Goal: Transaction & Acquisition: Purchase product/service

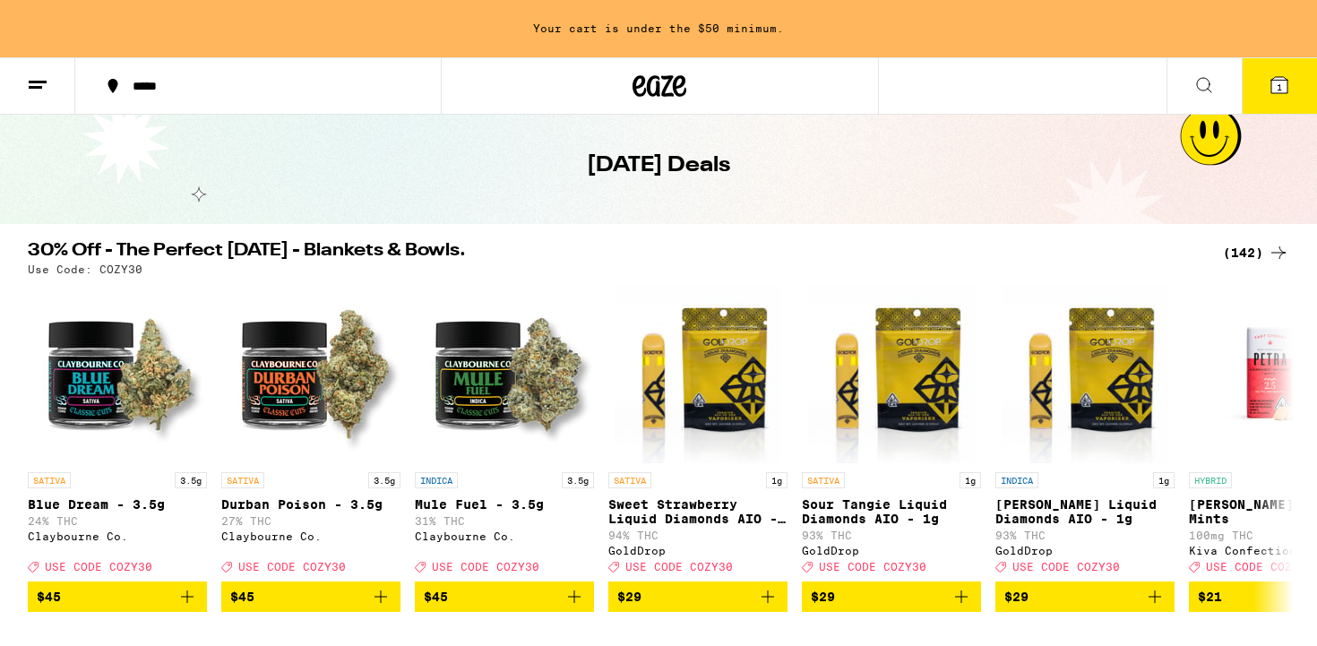
scroll to position [114, 0]
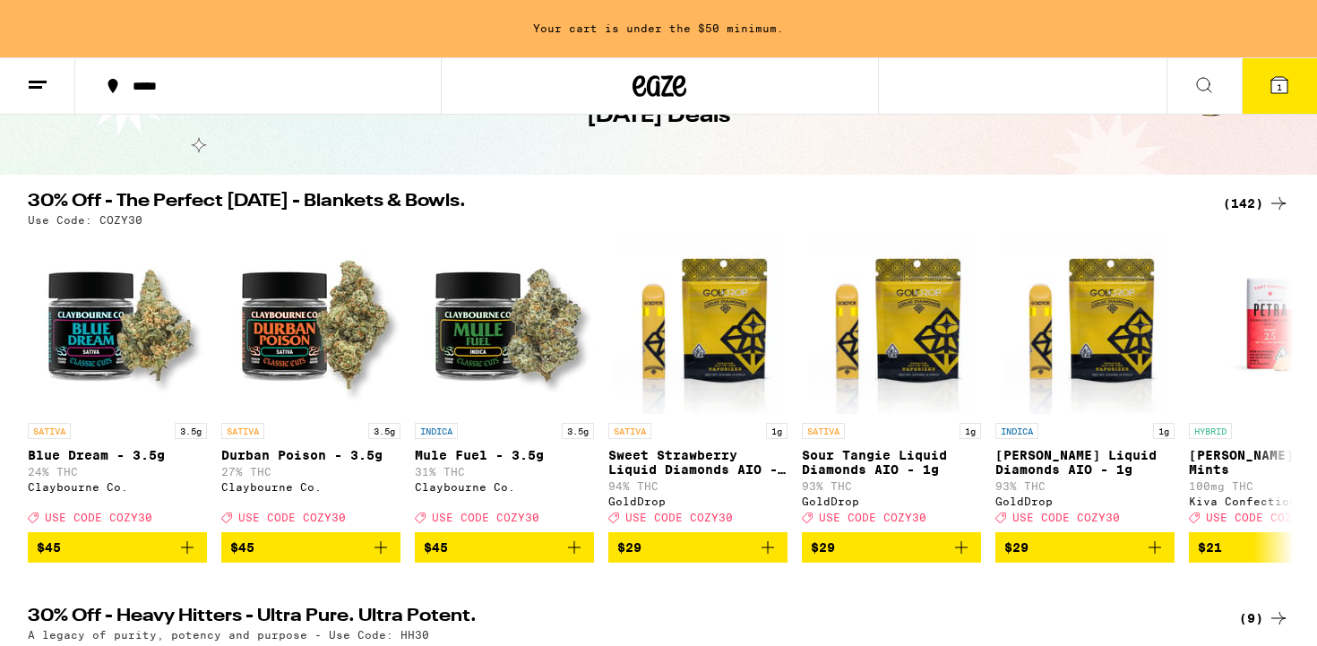
click at [1243, 208] on div "(142)" at bounding box center [1256, 203] width 66 height 21
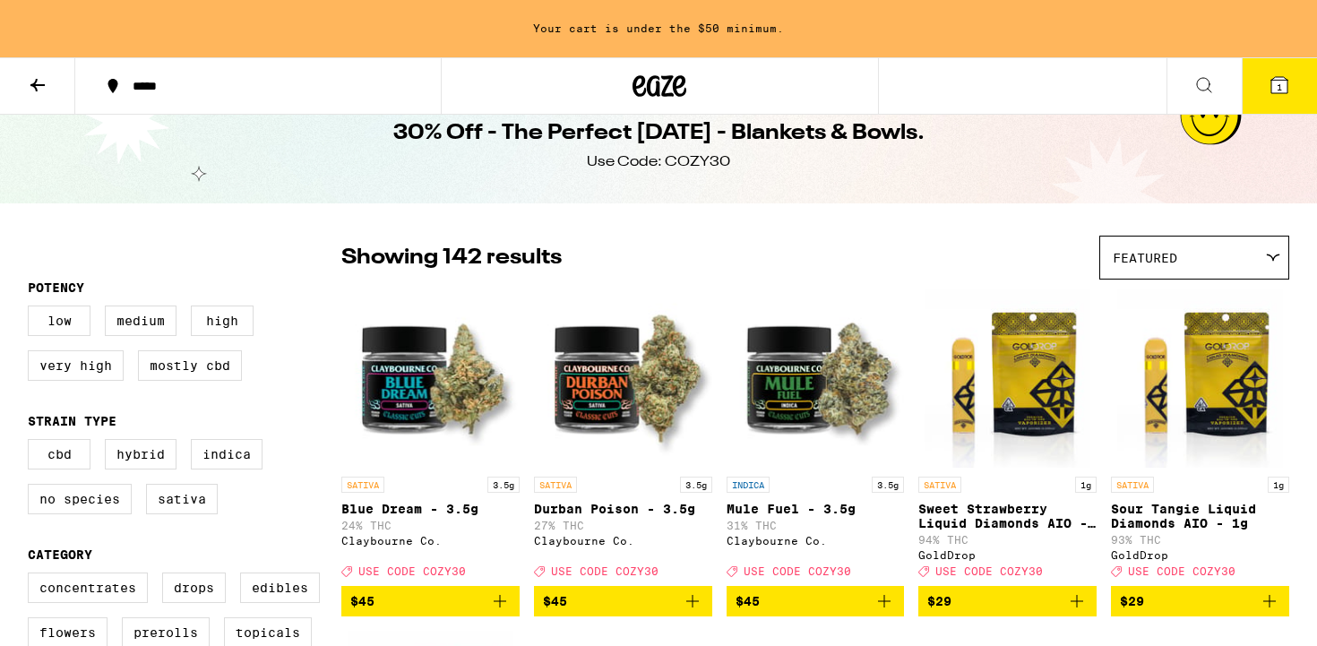
scroll to position [39, 0]
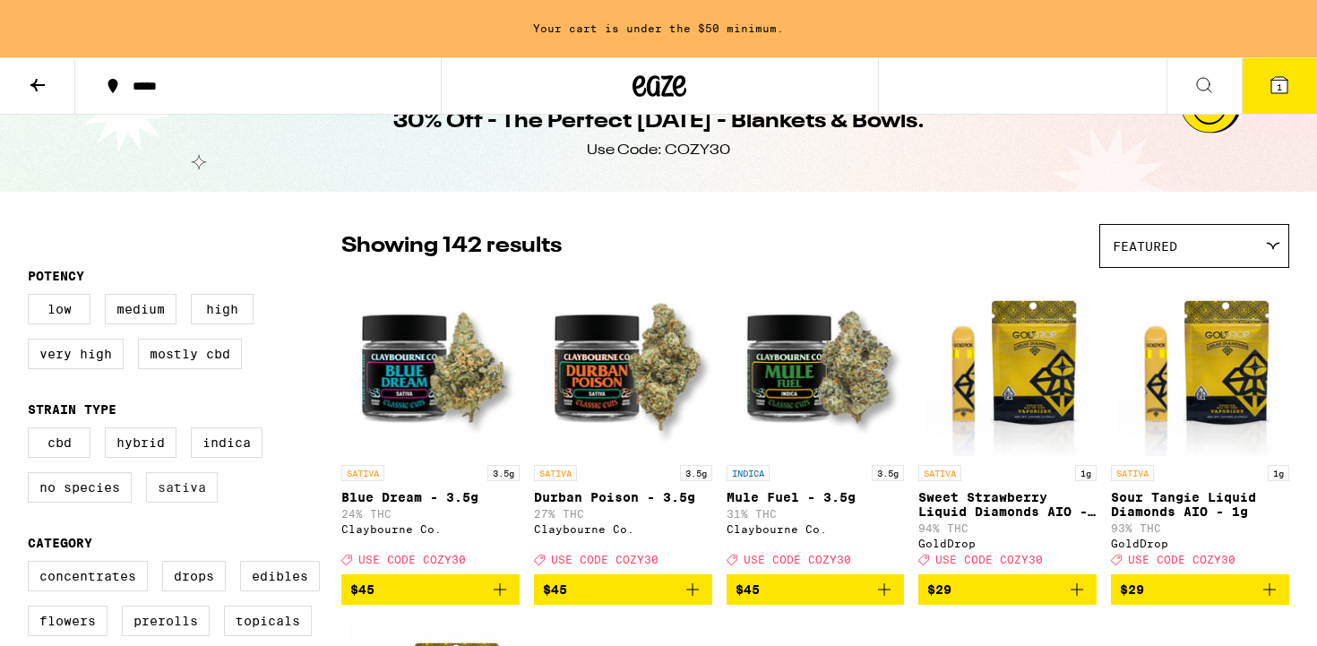
click at [167, 498] on label "Sativa" at bounding box center [182, 487] width 72 height 30
click at [32, 431] on input "Sativa" at bounding box center [31, 430] width 1 height 1
checkbox input "true"
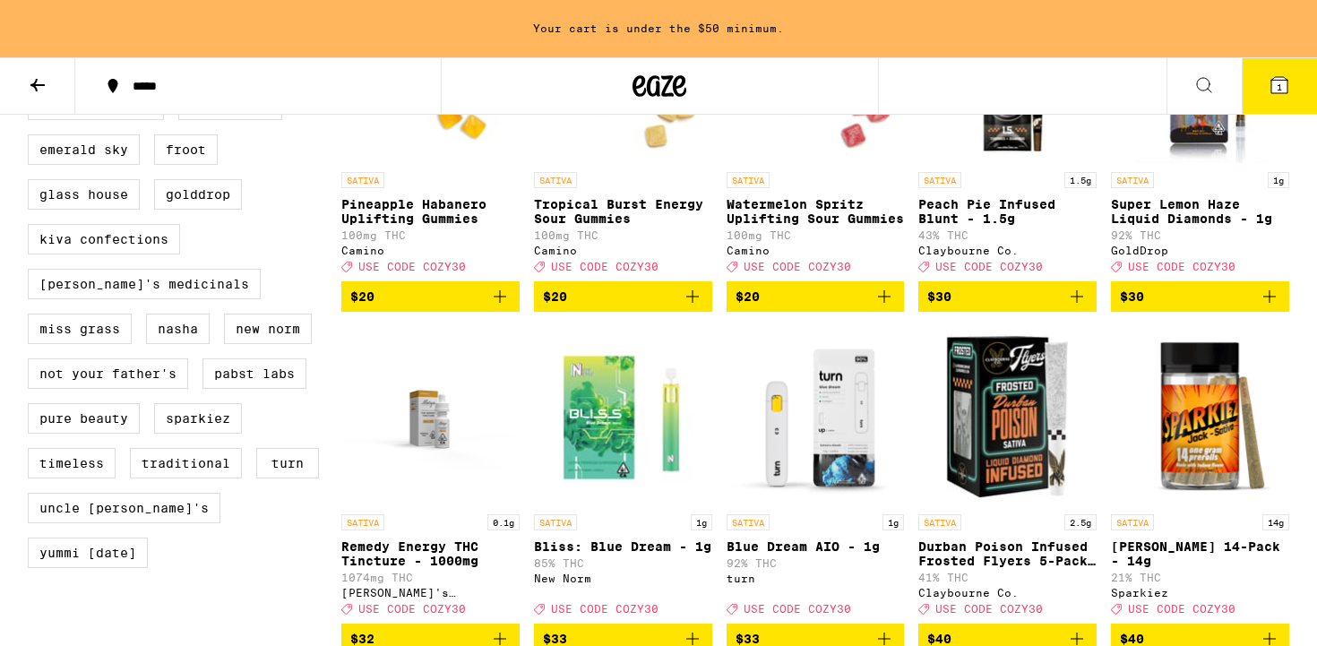
scroll to position [1361, 0]
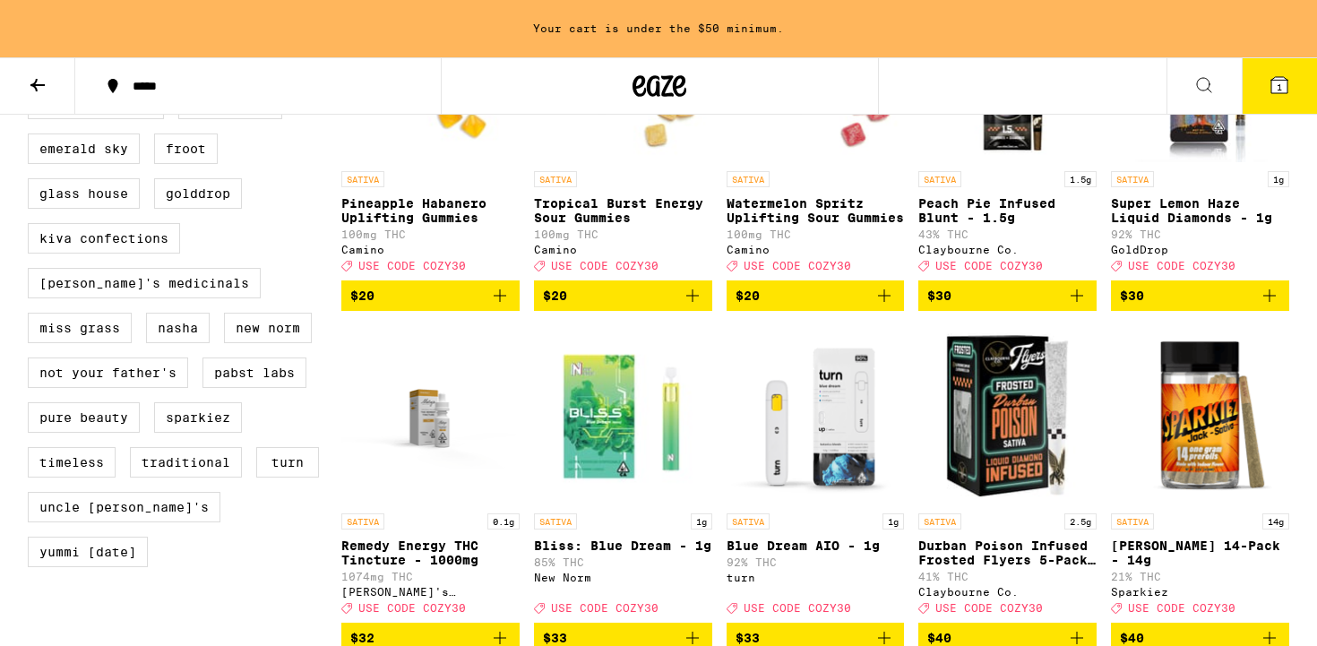
click at [891, 306] on icon "Add to bag" at bounding box center [883, 295] width 21 height 21
click at [496, 306] on icon "Add to bag" at bounding box center [499, 295] width 21 height 21
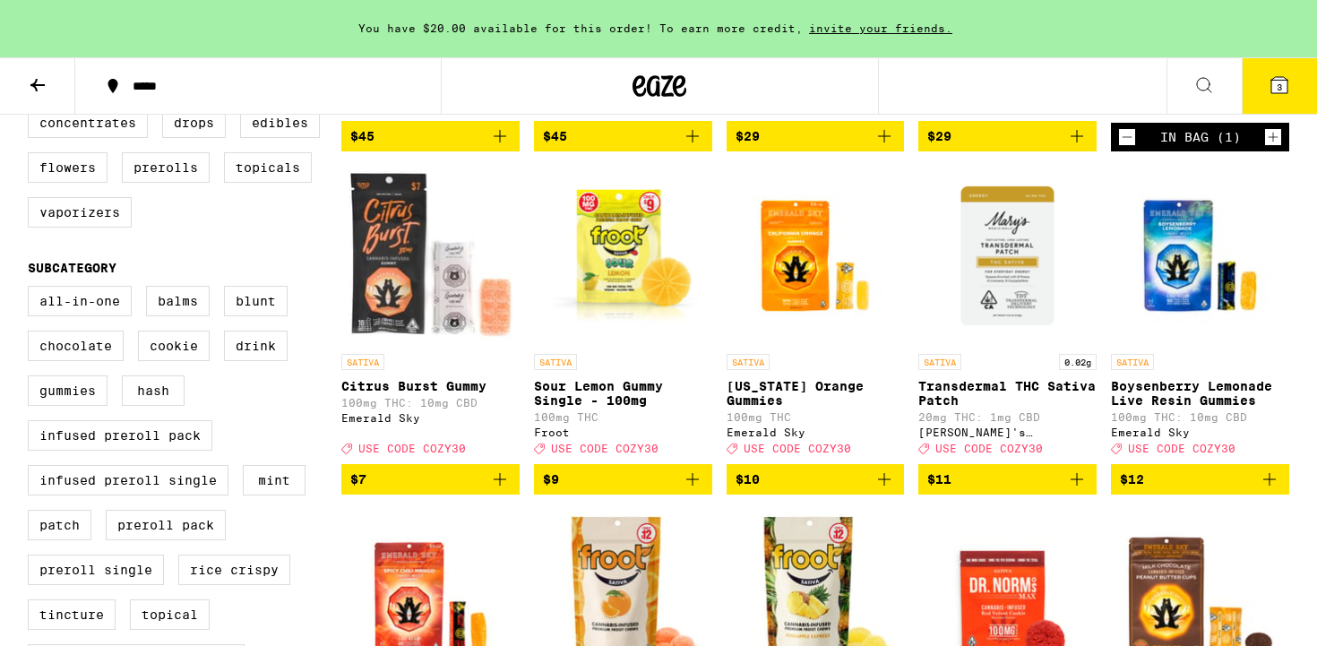
scroll to position [0, 0]
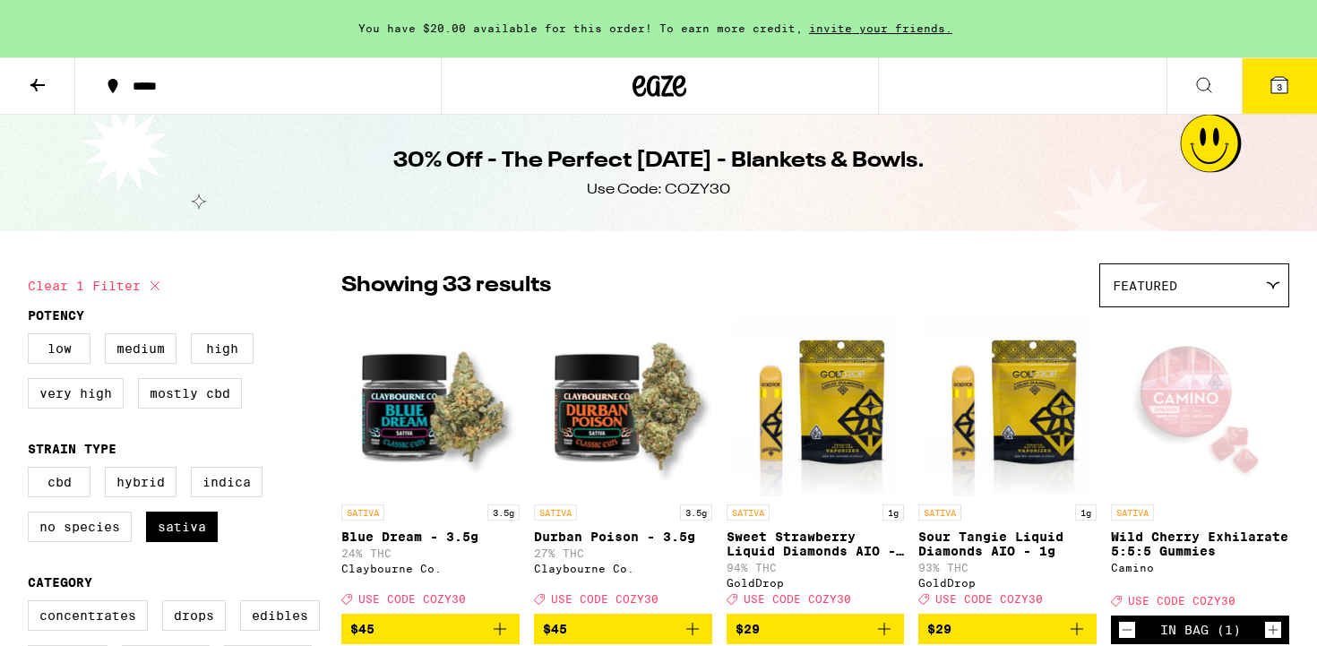
click at [43, 85] on icon at bounding box center [37, 84] width 21 height 21
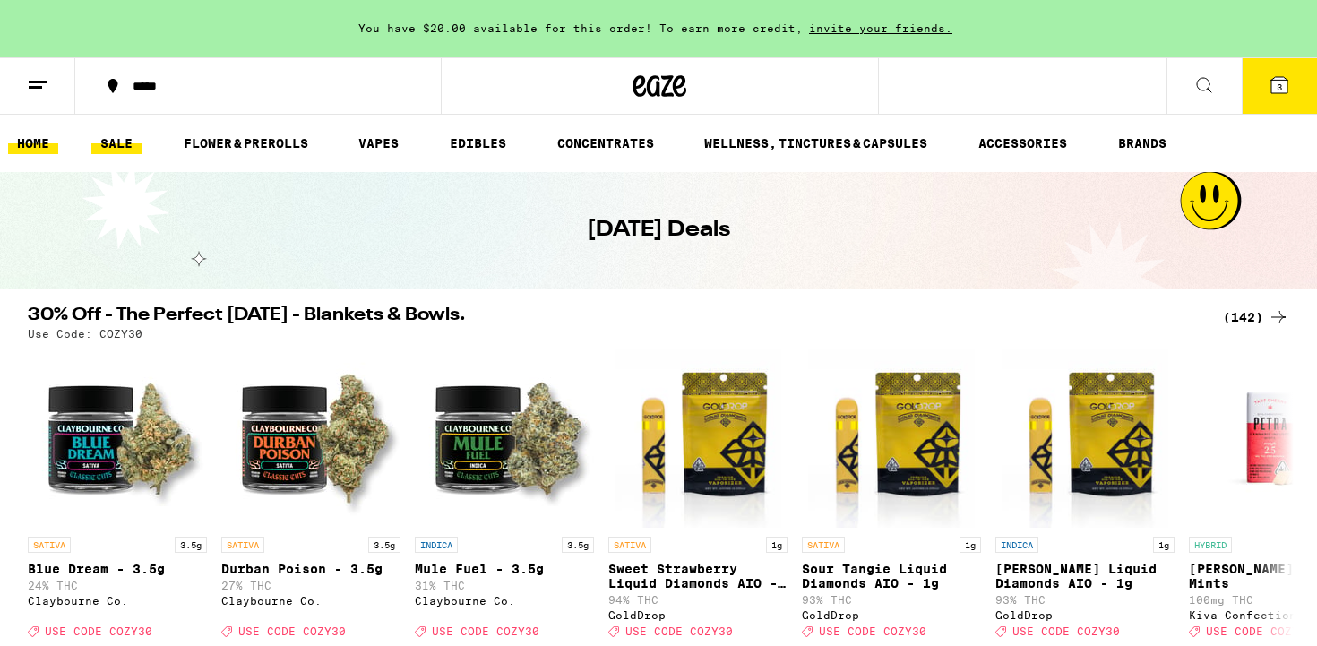
click at [33, 143] on link "HOME" at bounding box center [33, 143] width 50 height 21
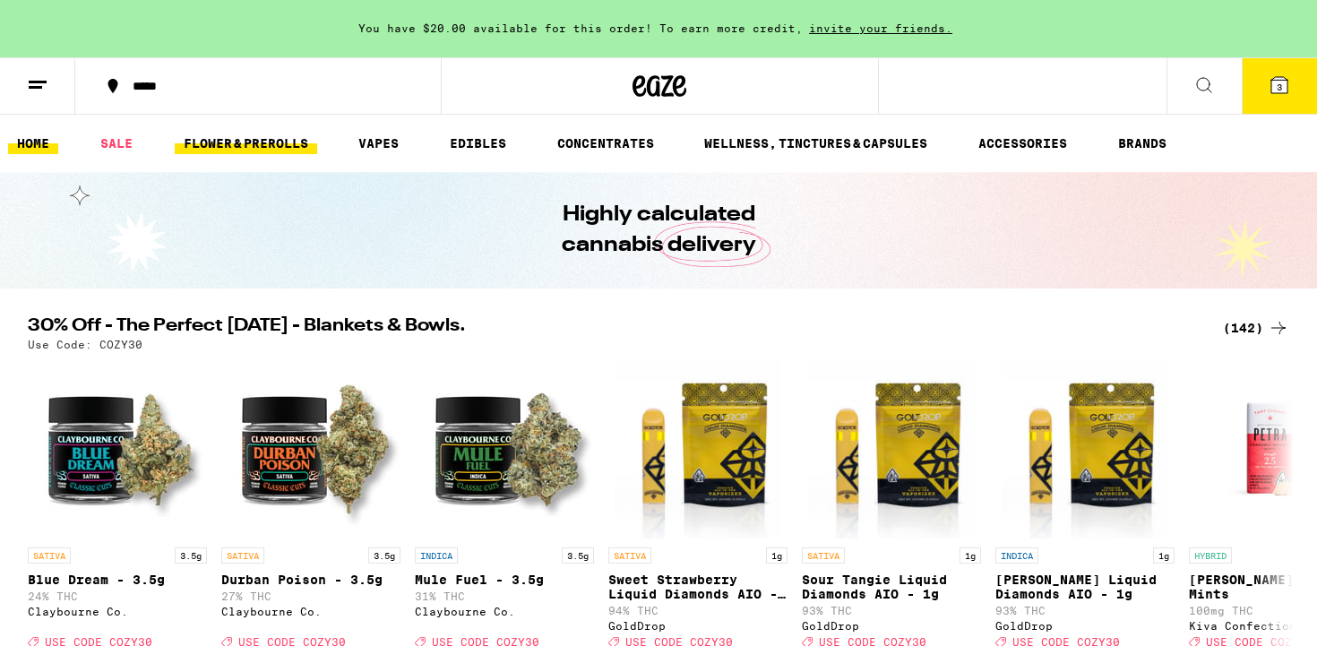
click at [234, 136] on link "FLOWER & PREROLLS" at bounding box center [246, 143] width 142 height 21
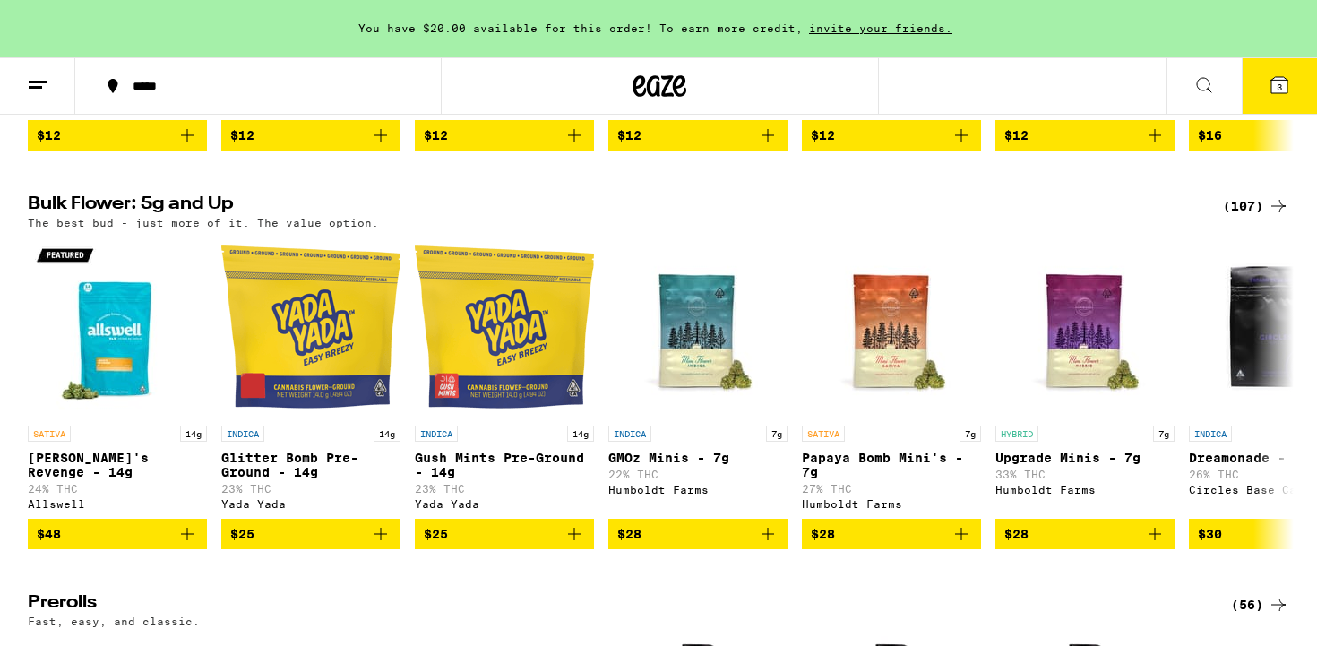
scroll to position [817, 0]
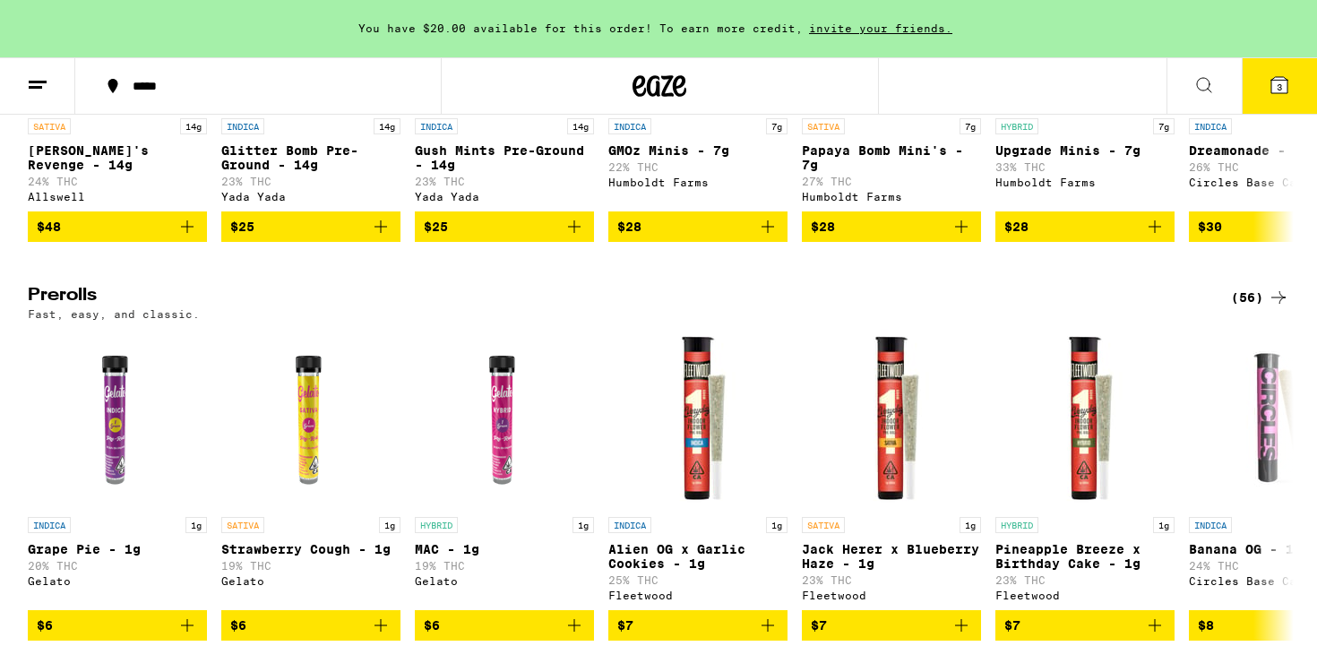
click at [1242, 308] on div "(56)" at bounding box center [1260, 297] width 58 height 21
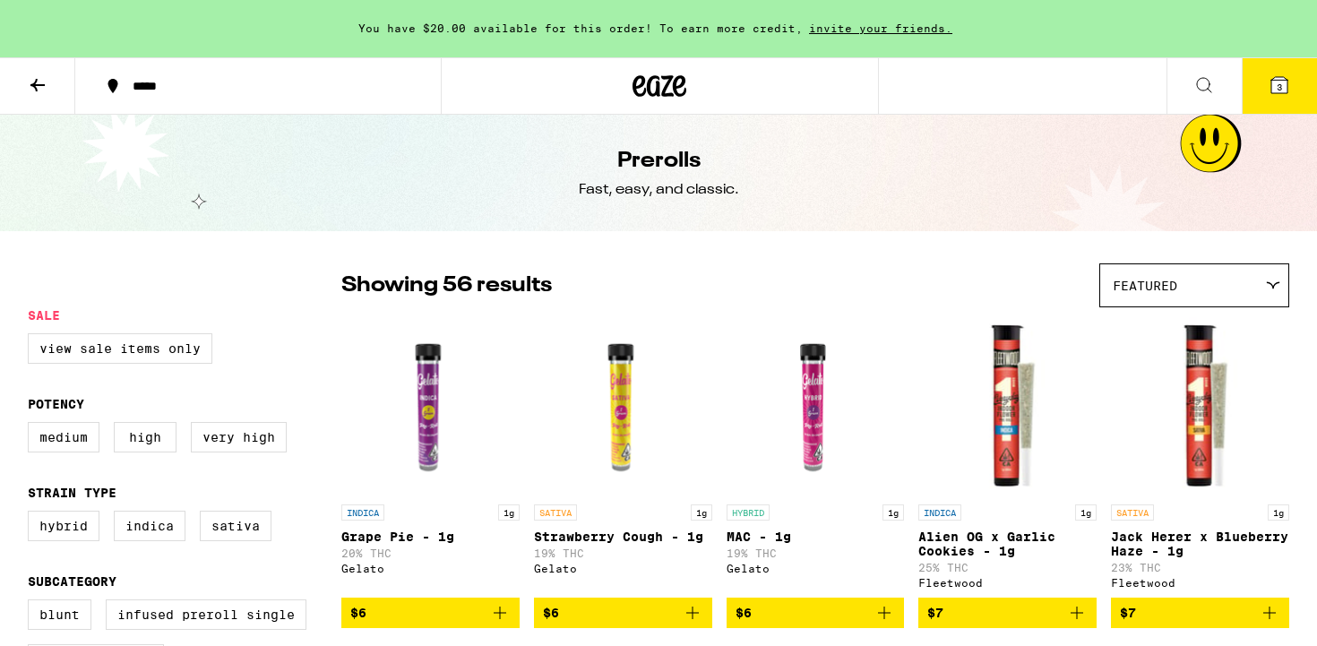
click at [1194, 291] on div "Featured" at bounding box center [1194, 285] width 188 height 42
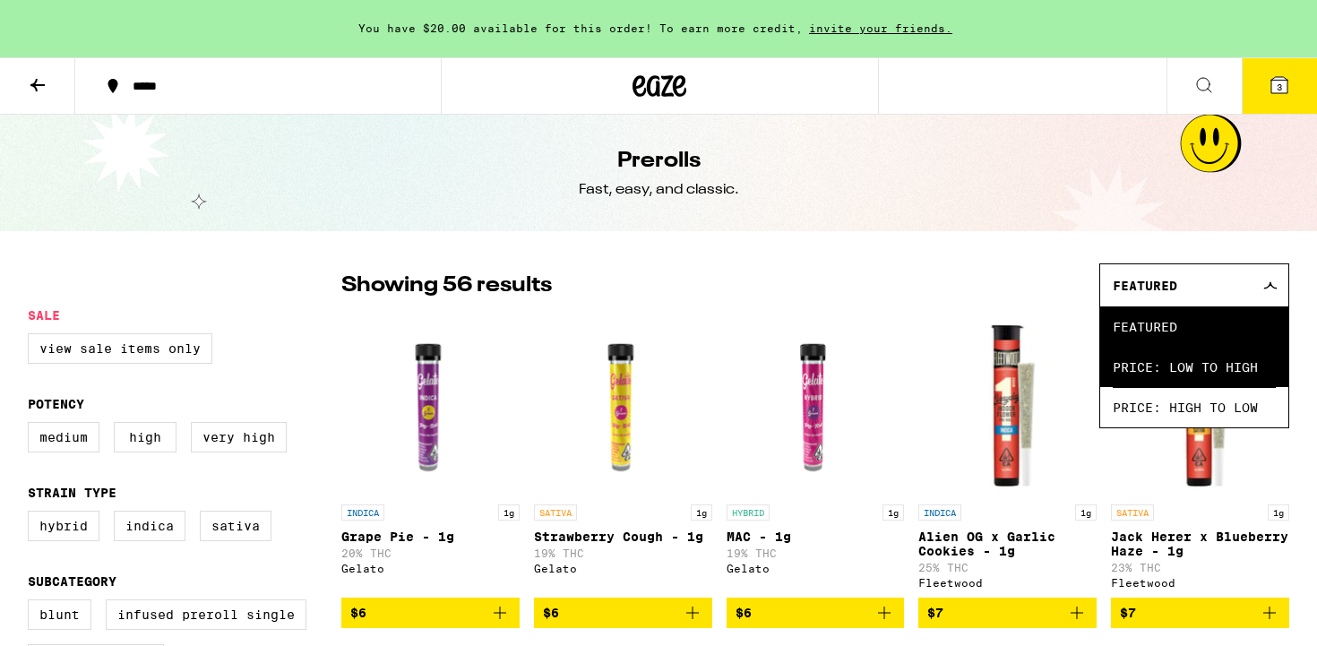
click at [1199, 365] on span "Price: Low to High" at bounding box center [1194, 367] width 163 height 40
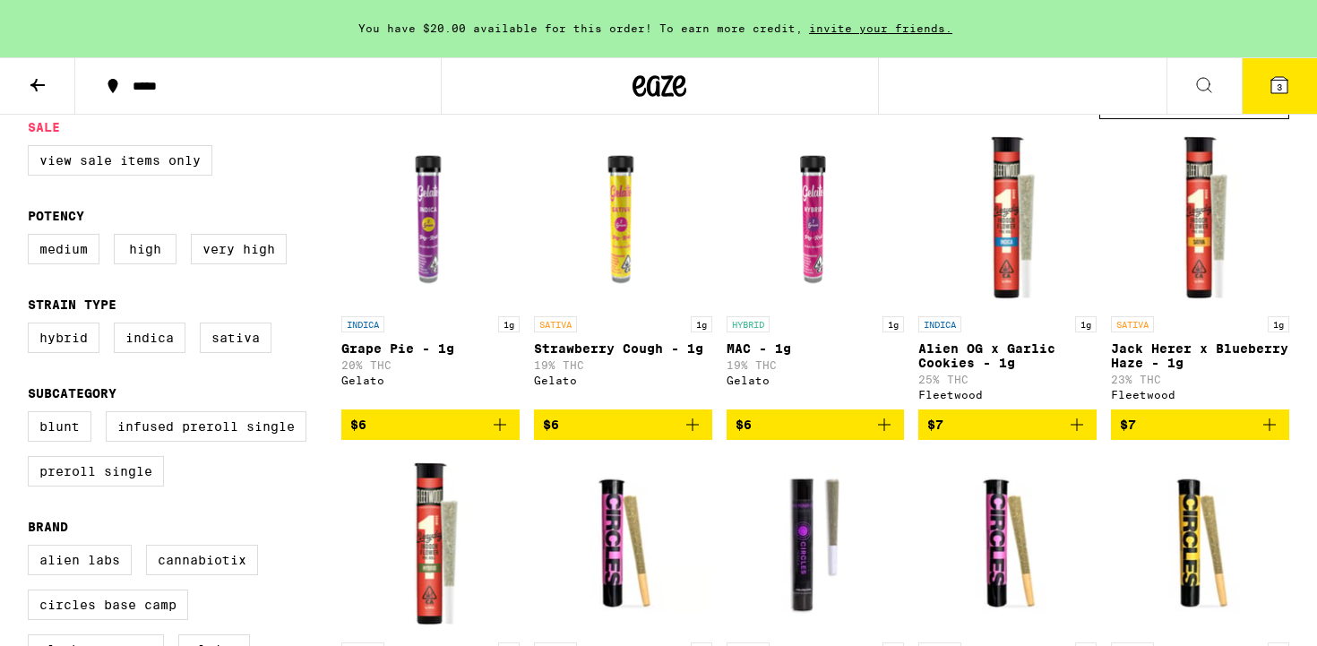
scroll to position [194, 0]
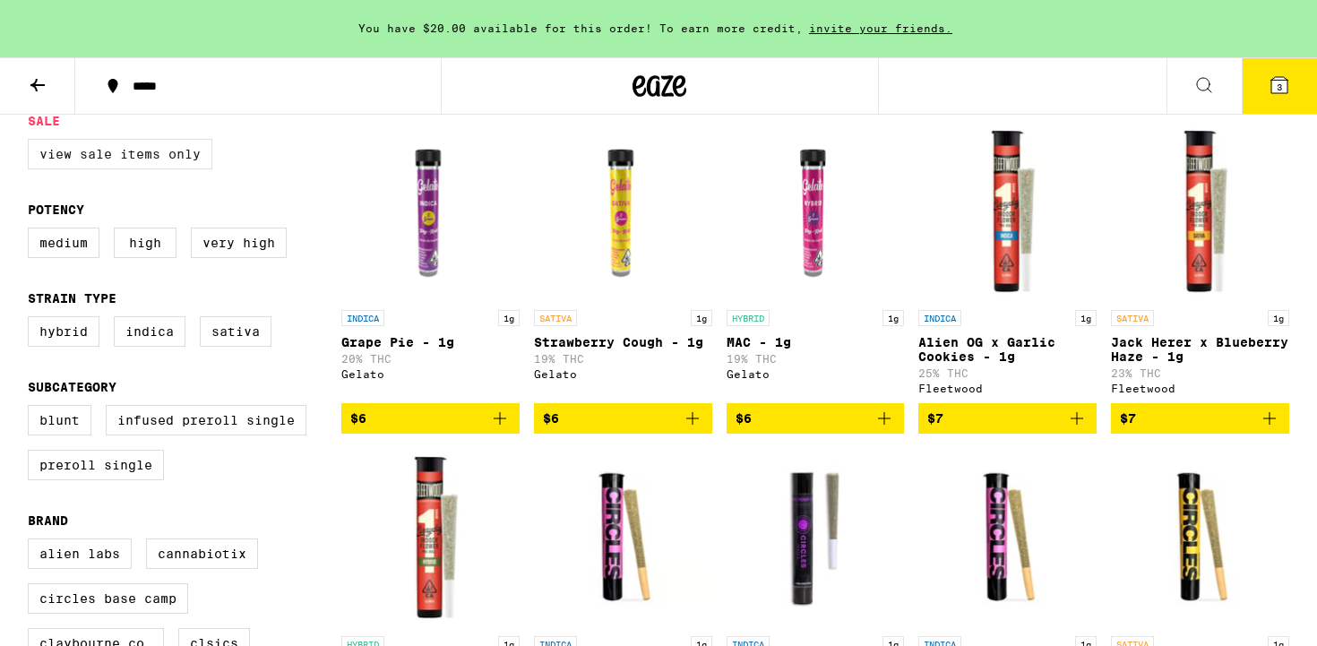
click at [149, 159] on label "View Sale Items Only" at bounding box center [120, 154] width 185 height 30
click at [32, 142] on input "View Sale Items Only" at bounding box center [31, 142] width 1 height 1
checkbox input "true"
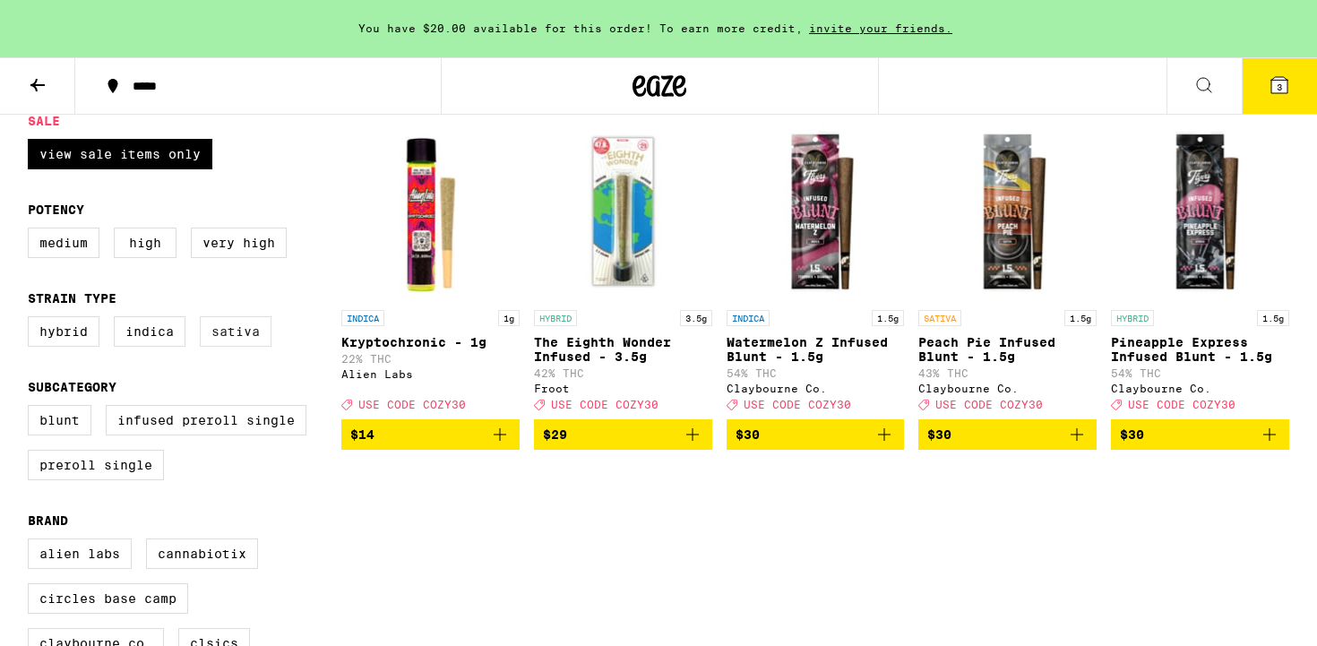
click at [231, 347] on label "Sativa" at bounding box center [236, 331] width 72 height 30
click at [32, 320] on input "Sativa" at bounding box center [31, 319] width 1 height 1
checkbox input "true"
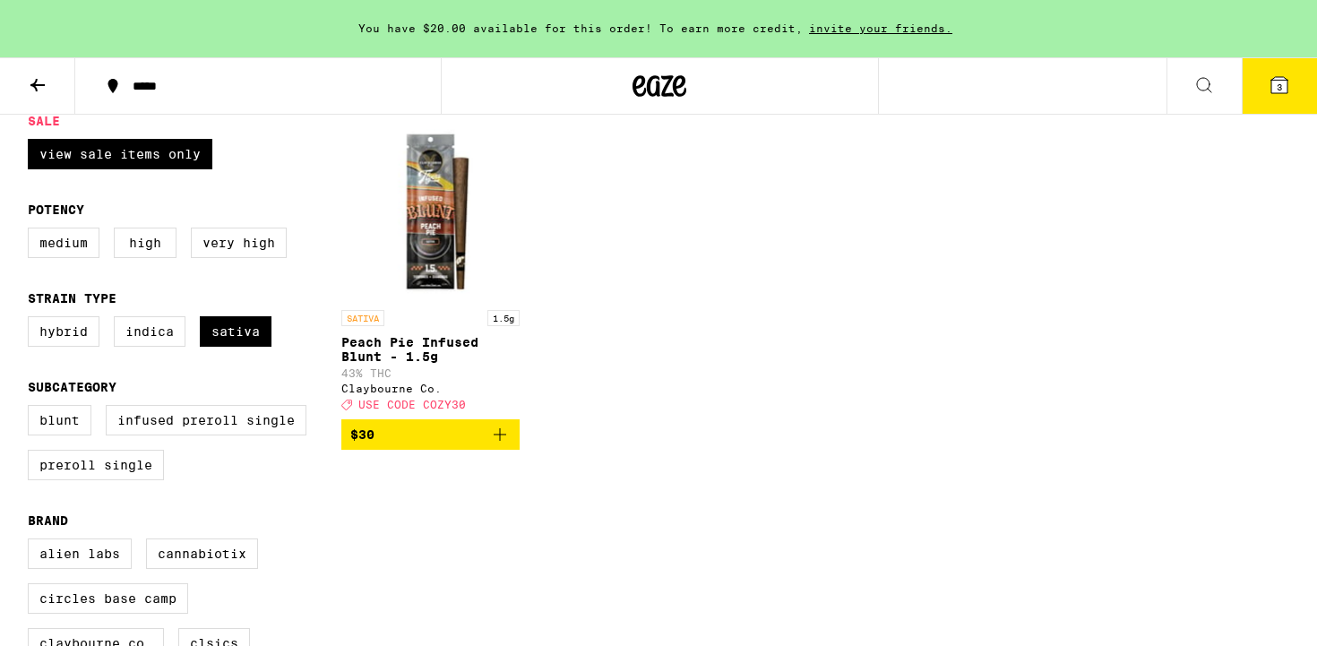
click at [34, 91] on icon at bounding box center [37, 84] width 21 height 21
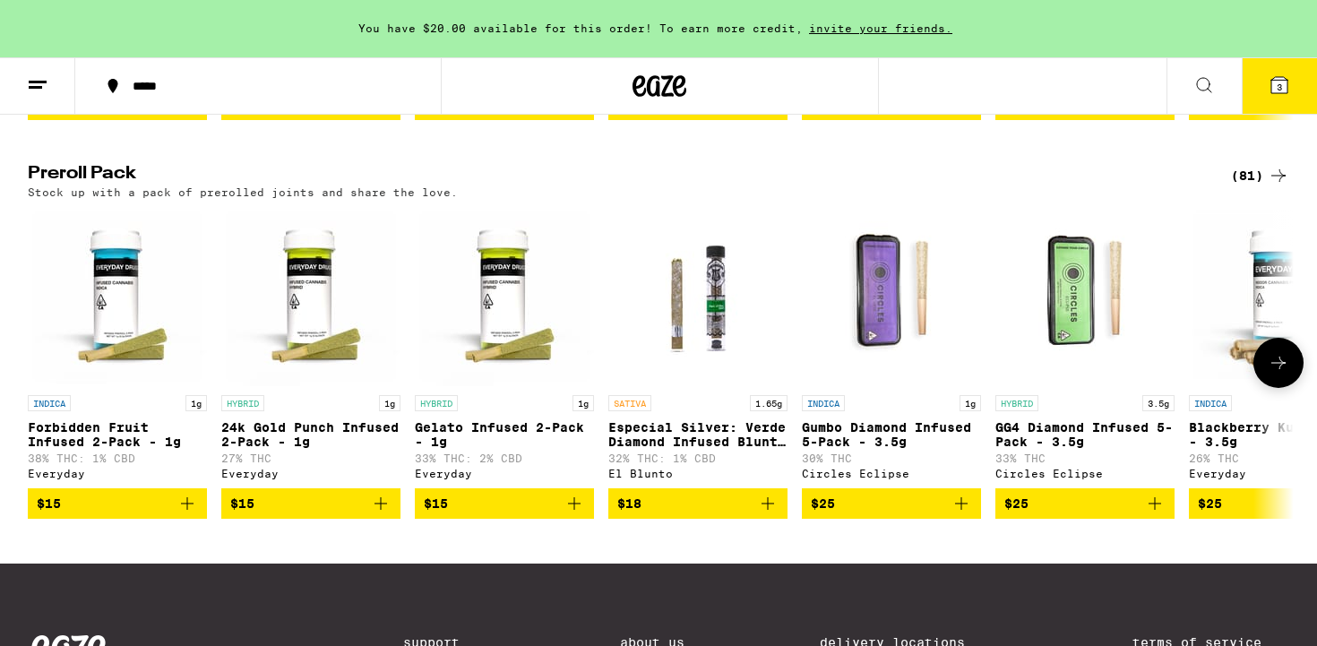
scroll to position [1348, 0]
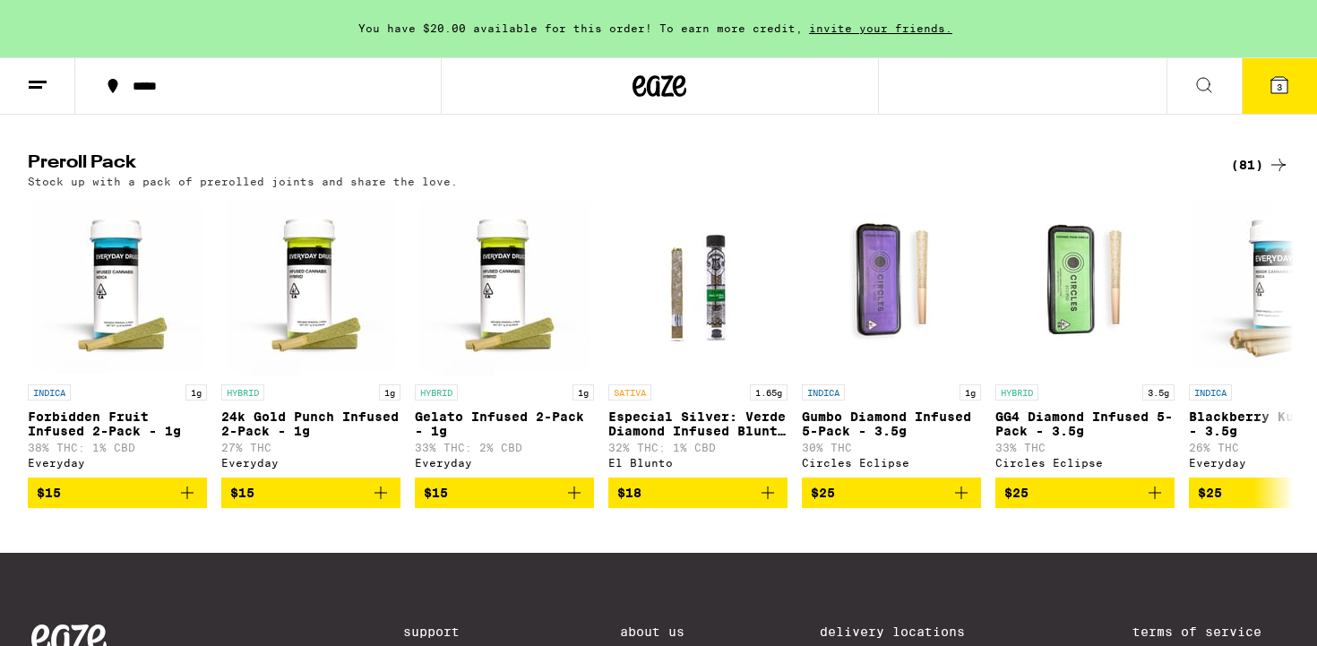
click at [1243, 176] on div "(81)" at bounding box center [1260, 164] width 58 height 21
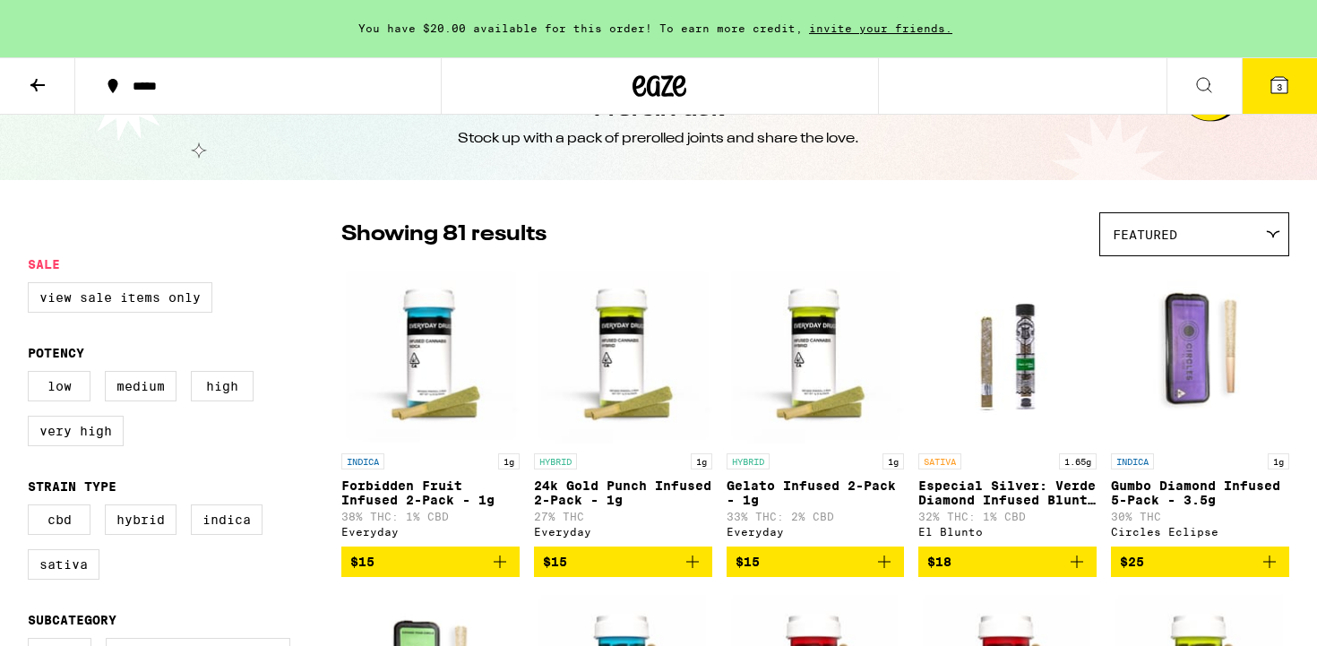
scroll to position [53, 0]
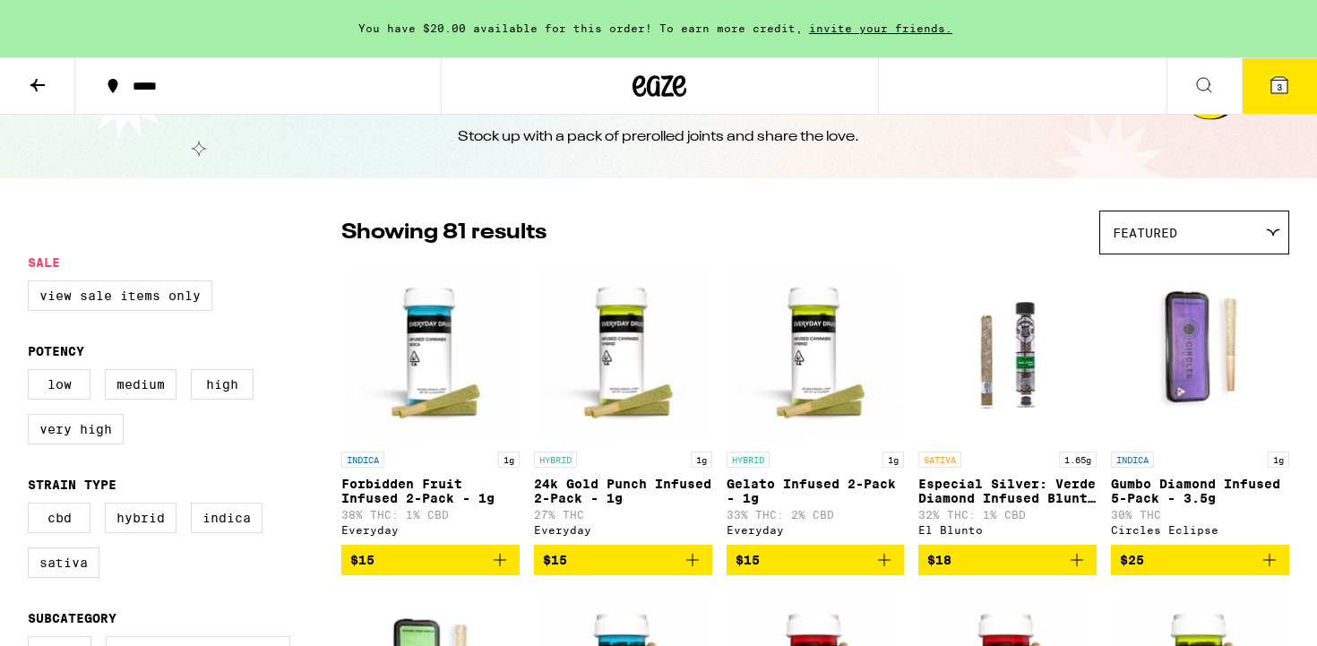
click at [1191, 235] on div "Featured" at bounding box center [1194, 232] width 188 height 42
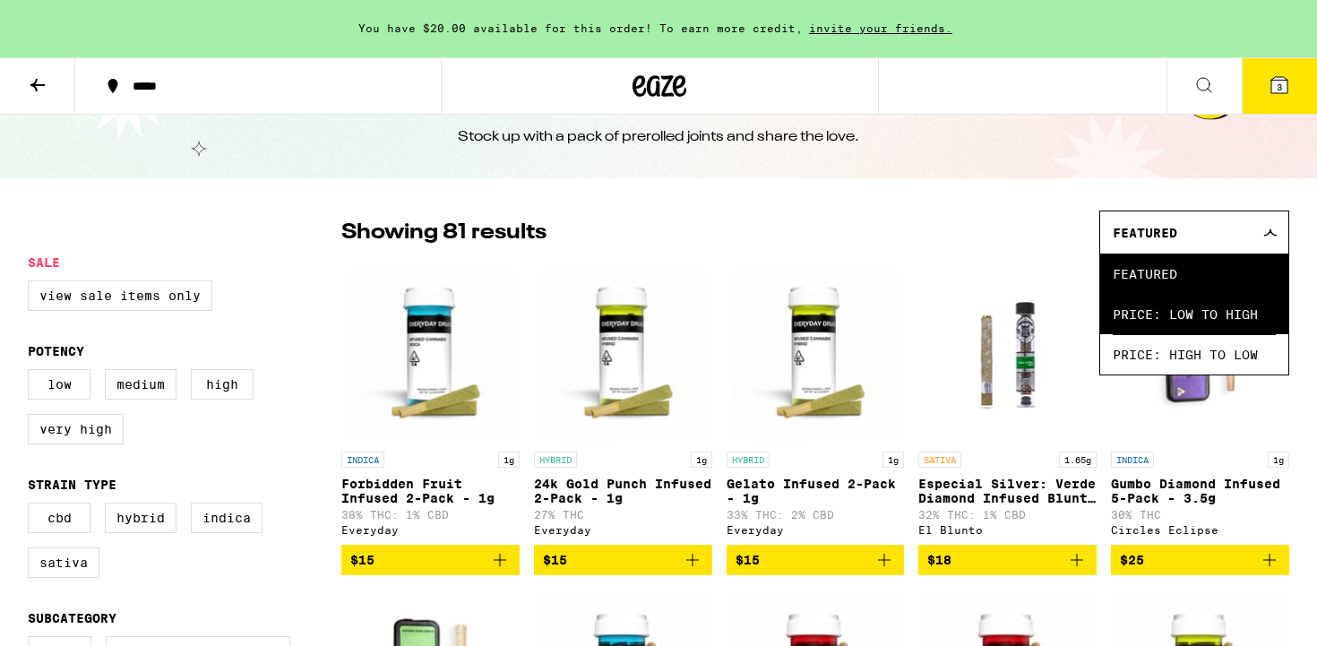
click at [1202, 314] on span "Price: Low to High" at bounding box center [1194, 314] width 163 height 40
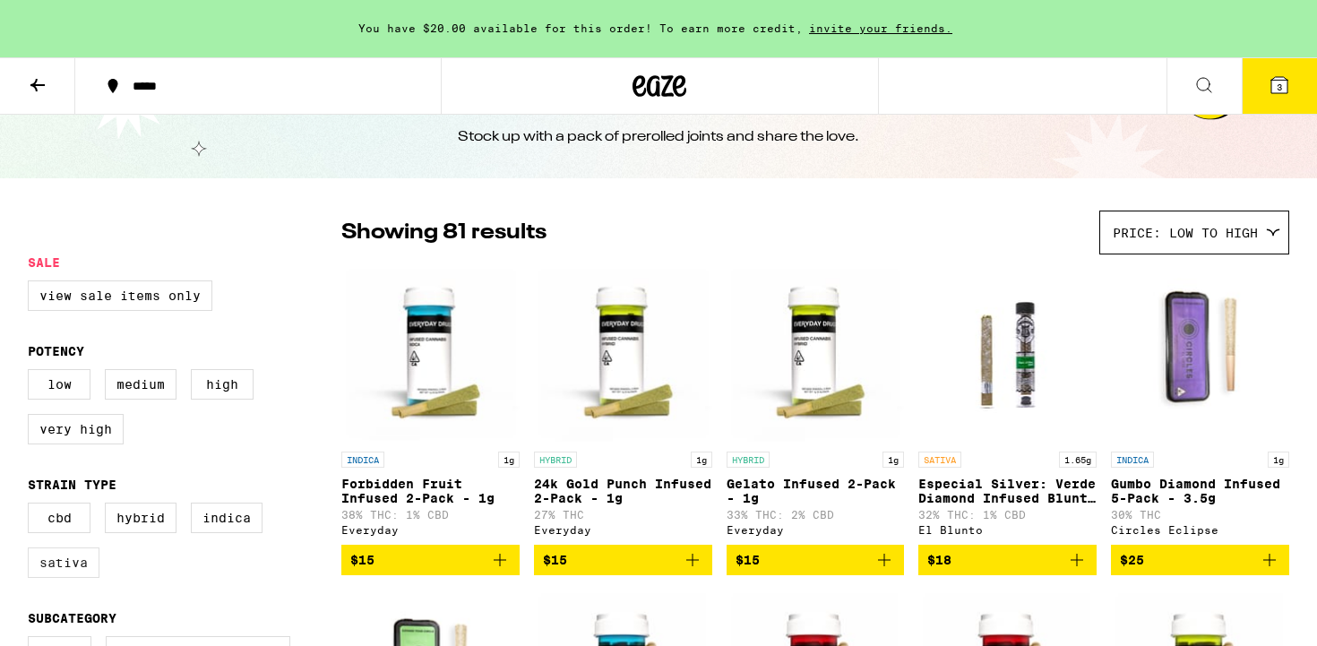
click at [74, 578] on label "Sativa" at bounding box center [64, 562] width 72 height 30
click at [32, 506] on input "Sativa" at bounding box center [31, 505] width 1 height 1
checkbox input "true"
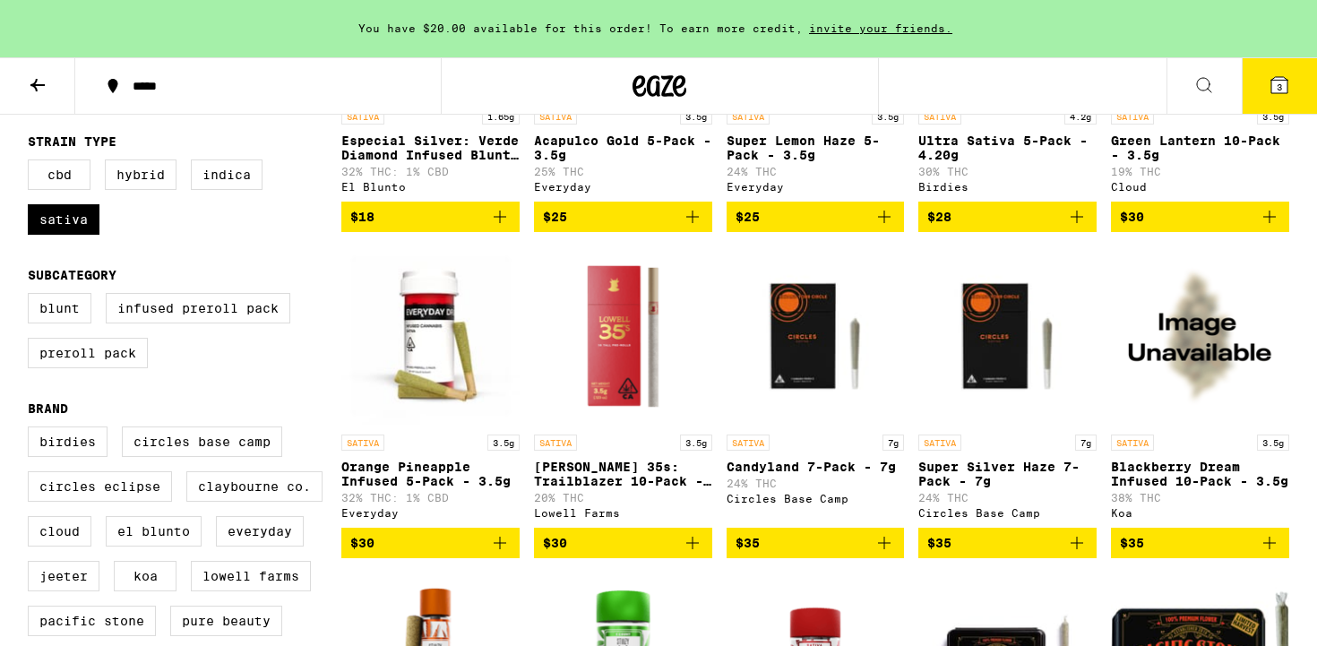
scroll to position [399, 0]
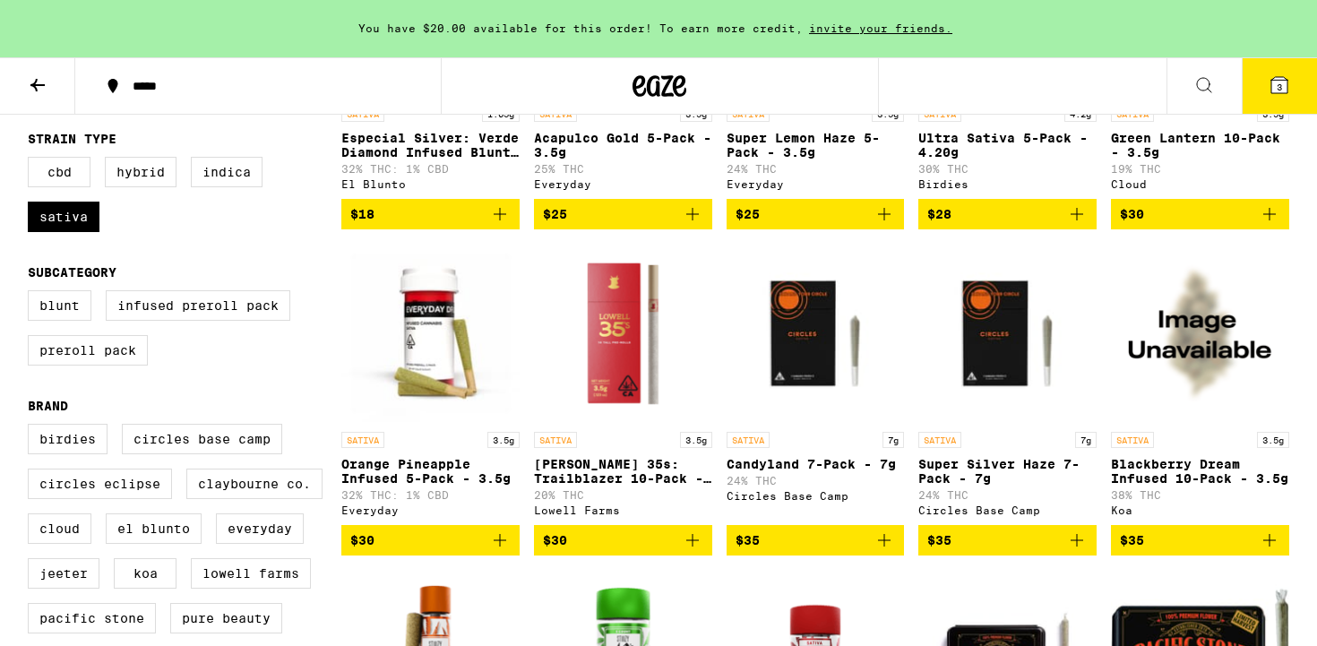
click at [687, 546] on icon "Add to bag" at bounding box center [692, 540] width 13 height 13
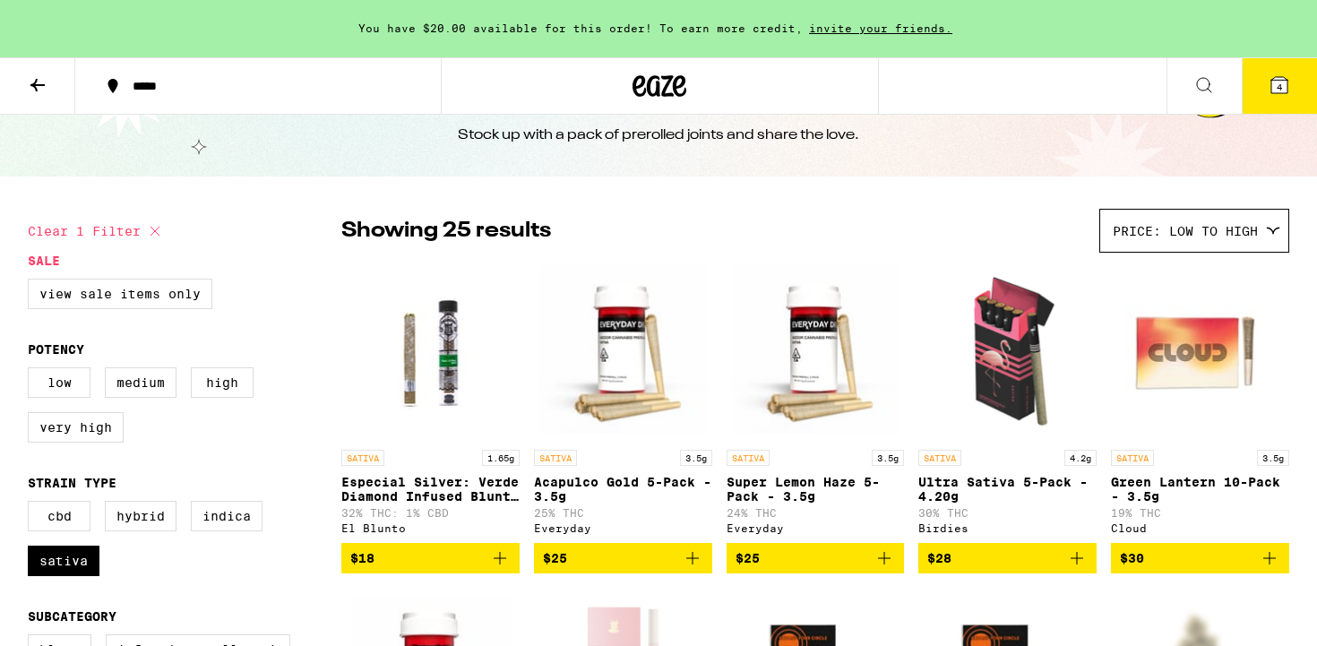
scroll to position [0, 0]
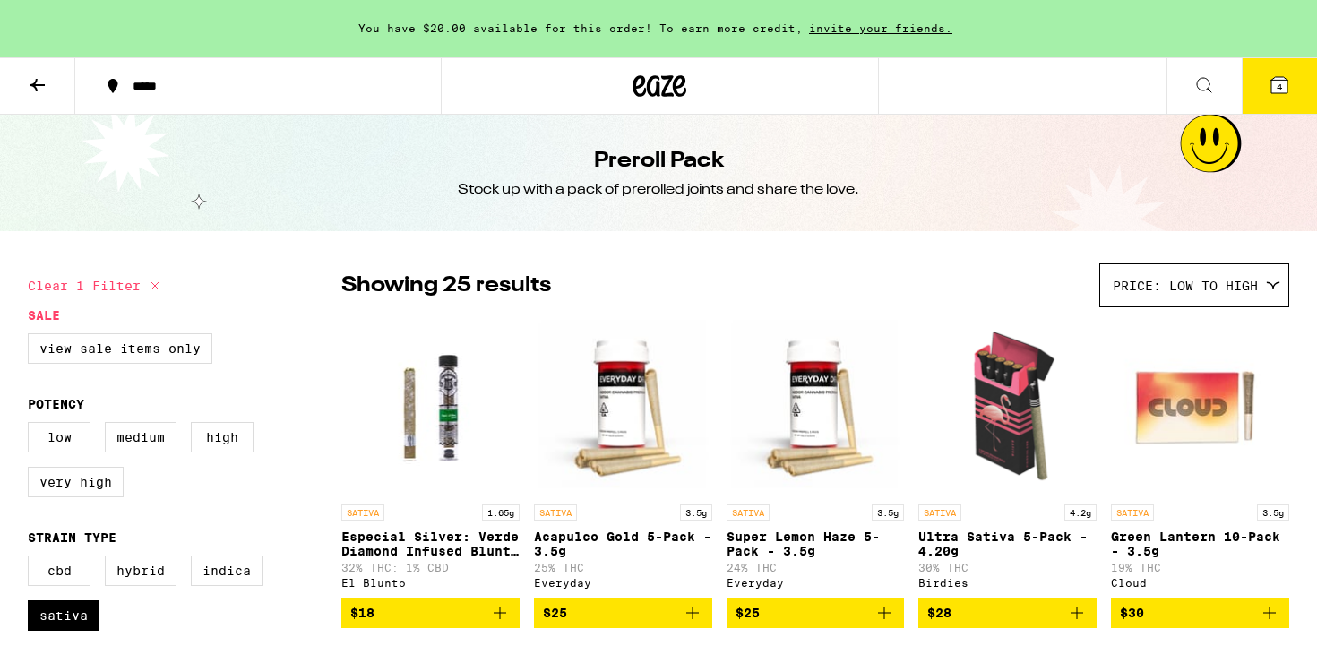
click at [1281, 89] on span "4" at bounding box center [1278, 87] width 5 height 11
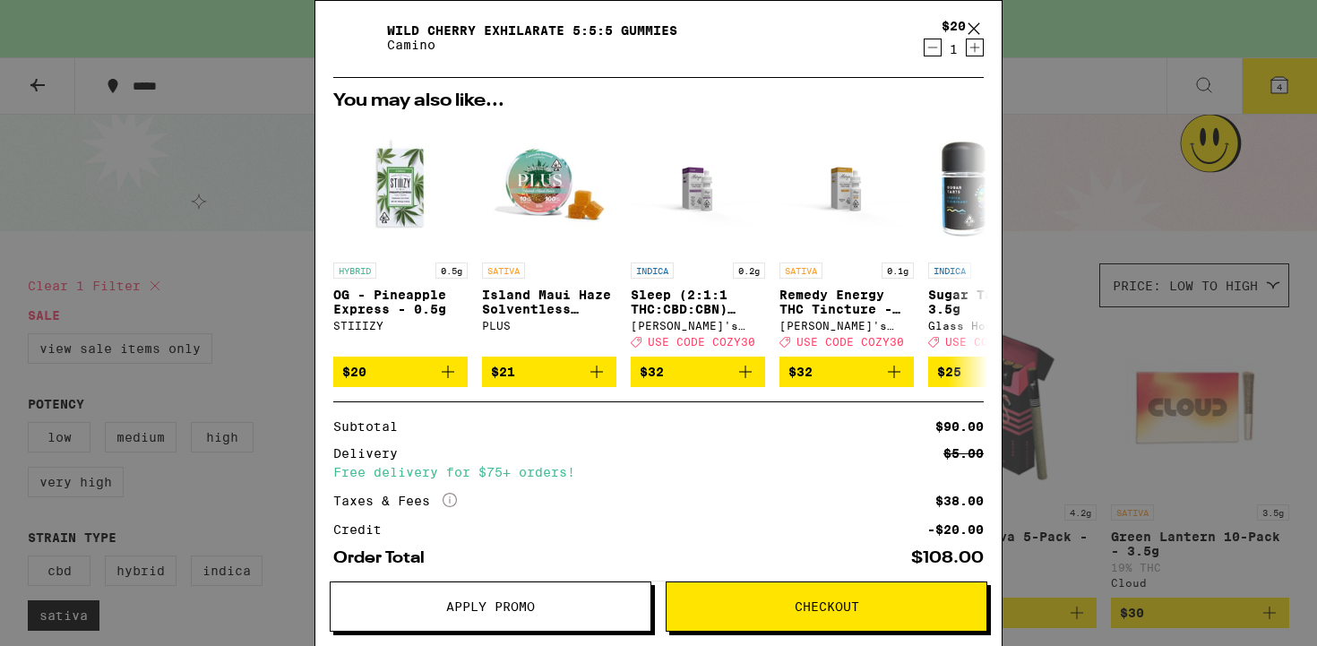
scroll to position [398, 0]
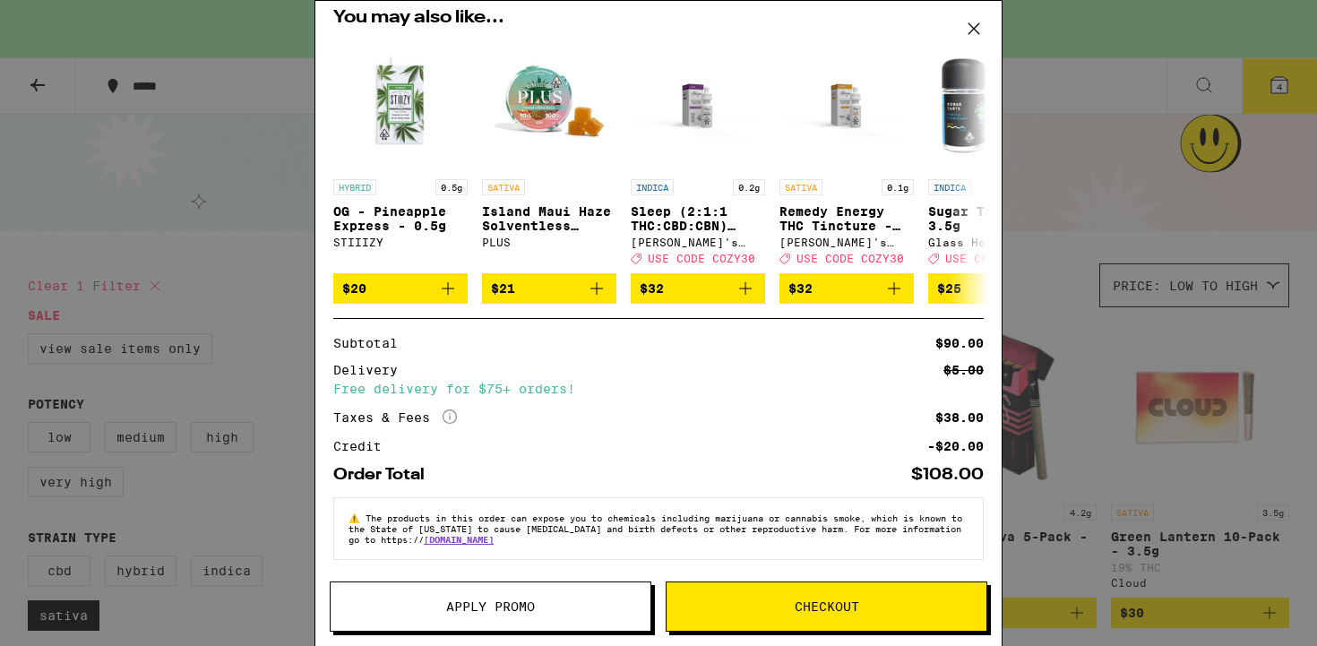
click at [522, 613] on span "Apply Promo" at bounding box center [490, 606] width 89 height 13
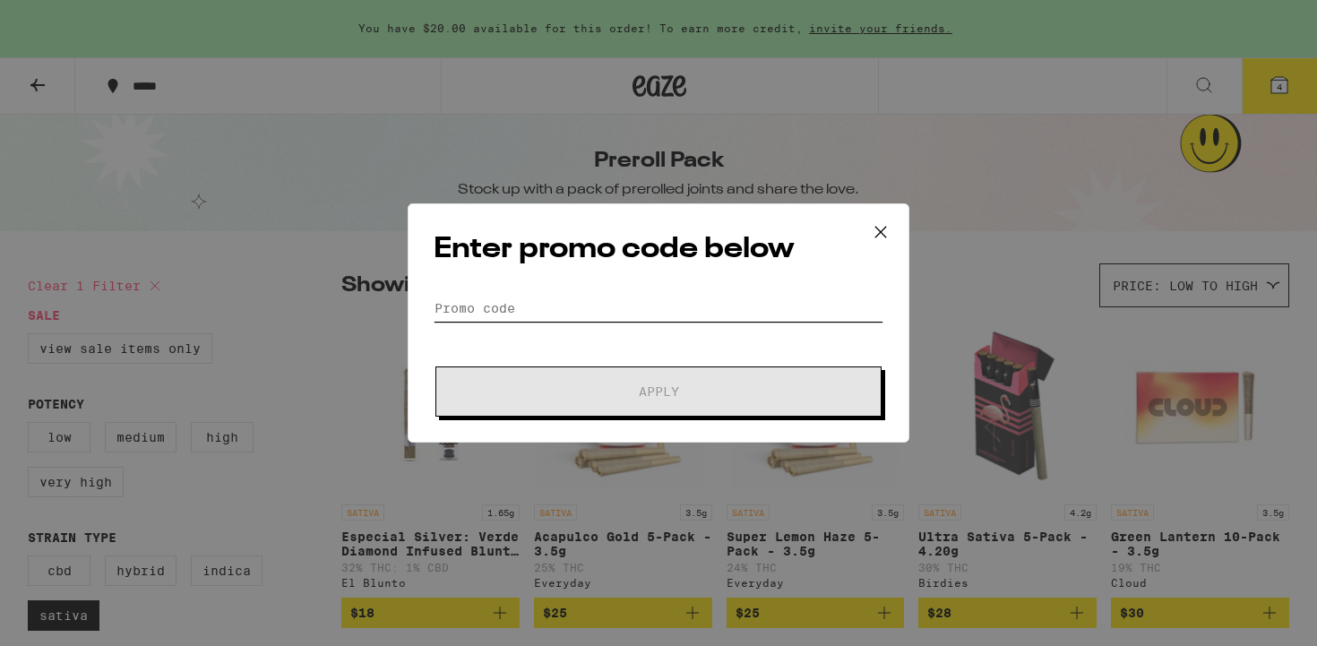
click at [499, 304] on input "Promo Code" at bounding box center [659, 308] width 450 height 27
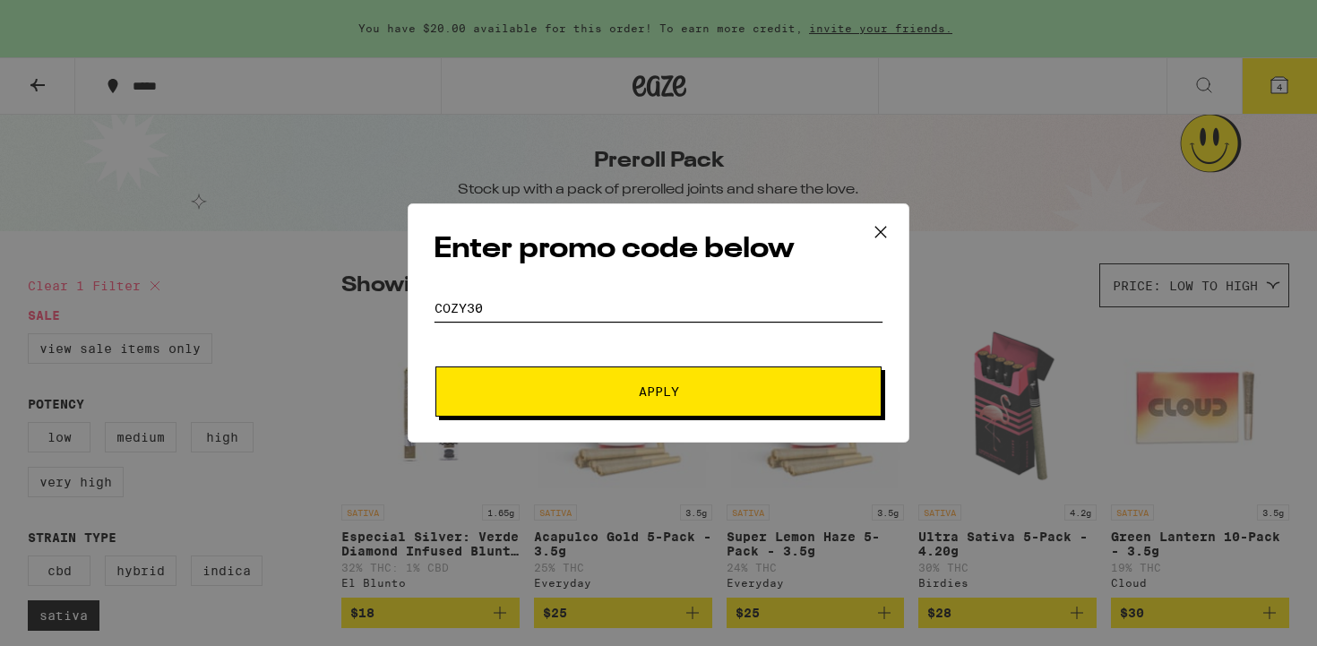
type input "cozy30"
click at [588, 390] on span "Apply" at bounding box center [658, 391] width 322 height 13
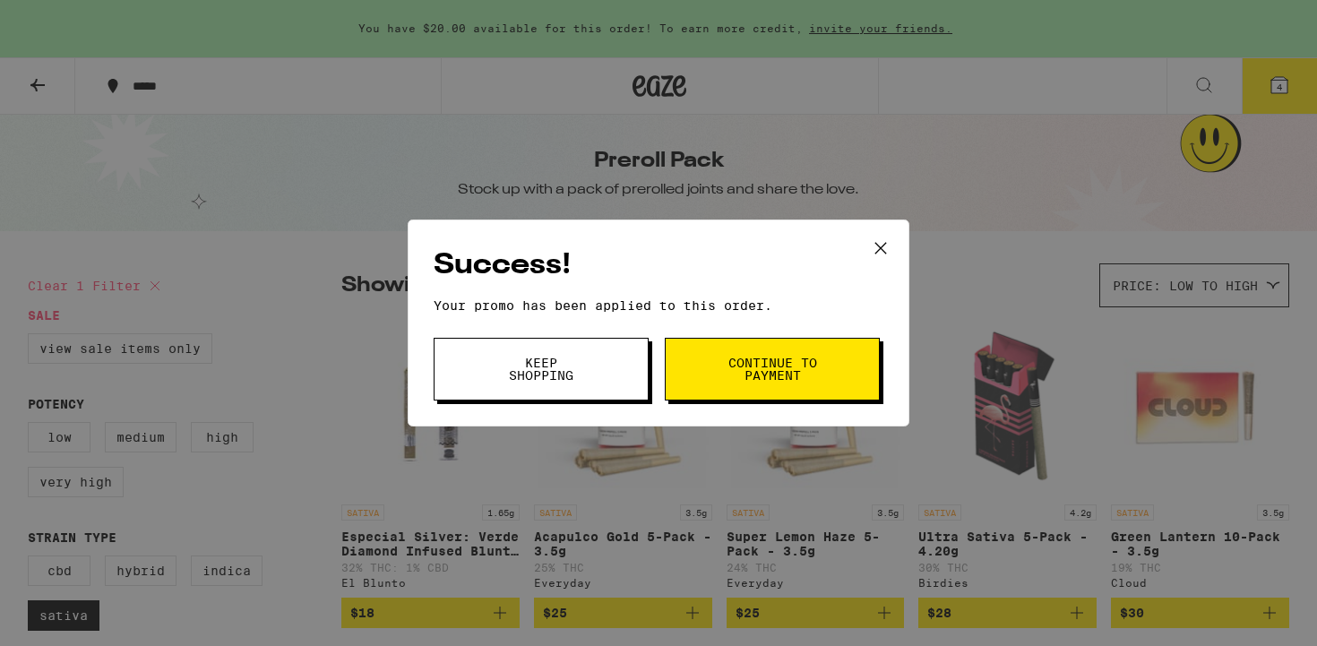
click at [783, 374] on span "Continue to payment" at bounding box center [771, 369] width 91 height 25
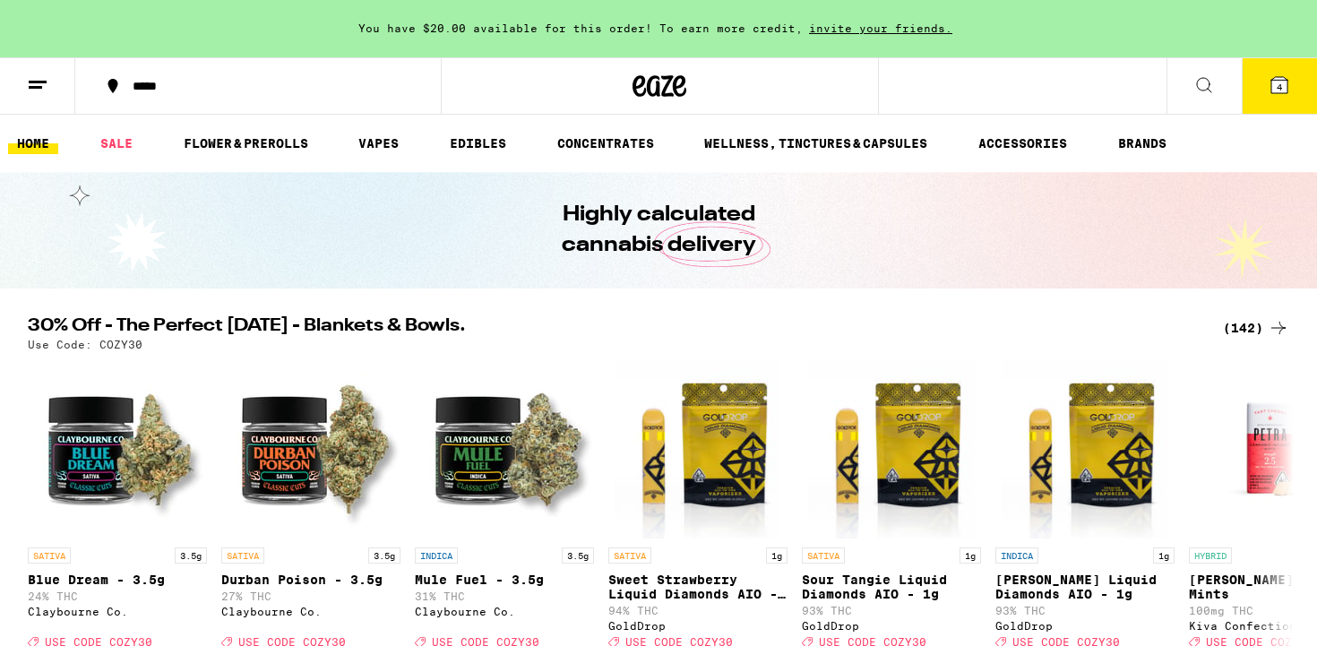
click at [1251, 331] on div "(142)" at bounding box center [1256, 327] width 66 height 21
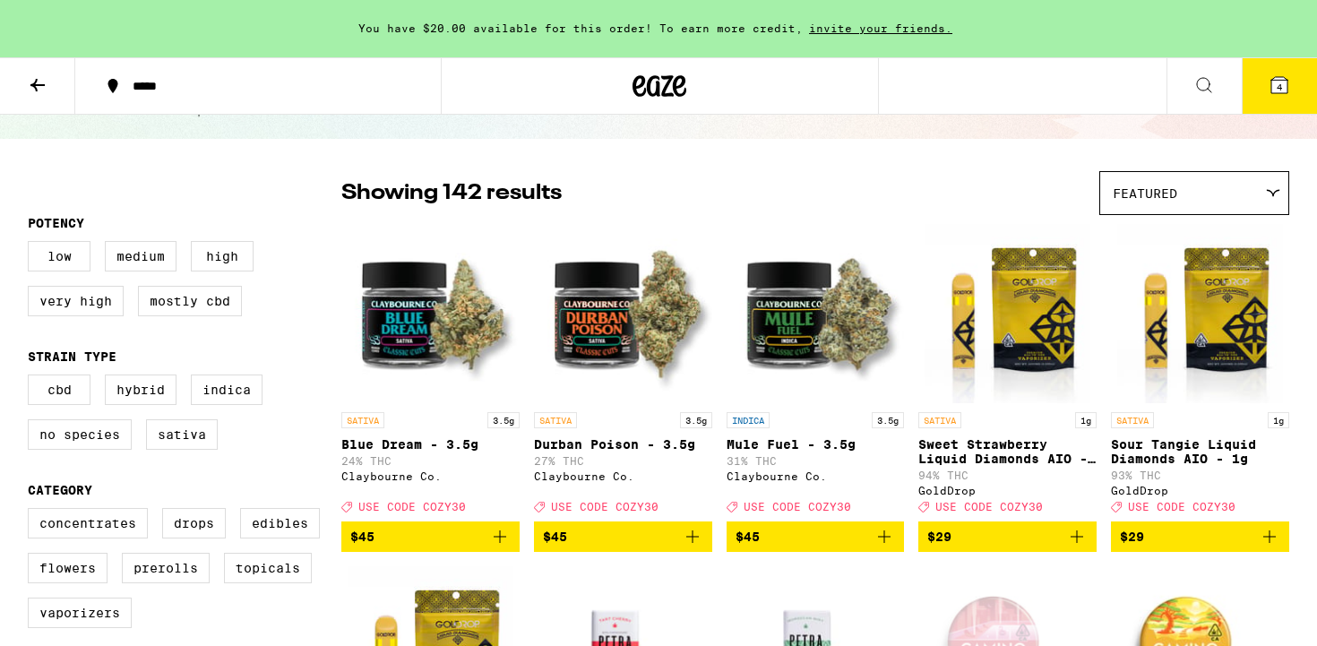
scroll to position [129, 0]
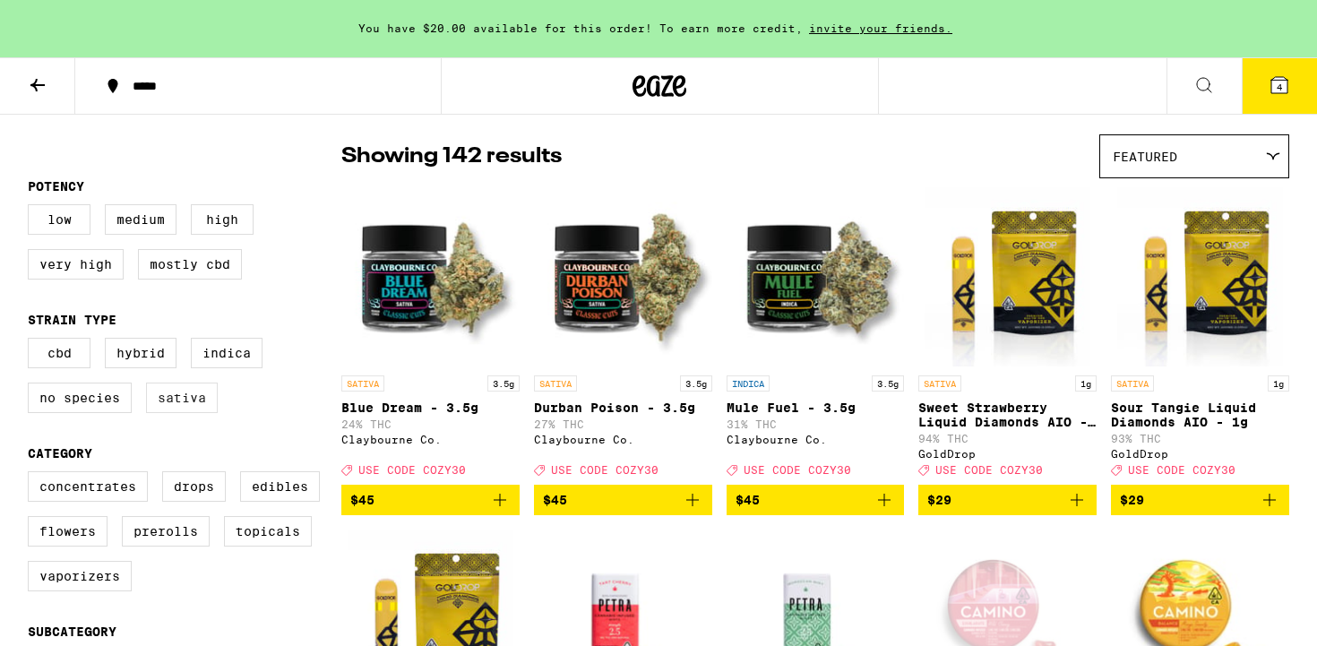
click at [185, 413] on label "Sativa" at bounding box center [182, 397] width 72 height 30
click at [32, 341] on input "Sativa" at bounding box center [31, 340] width 1 height 1
checkbox input "true"
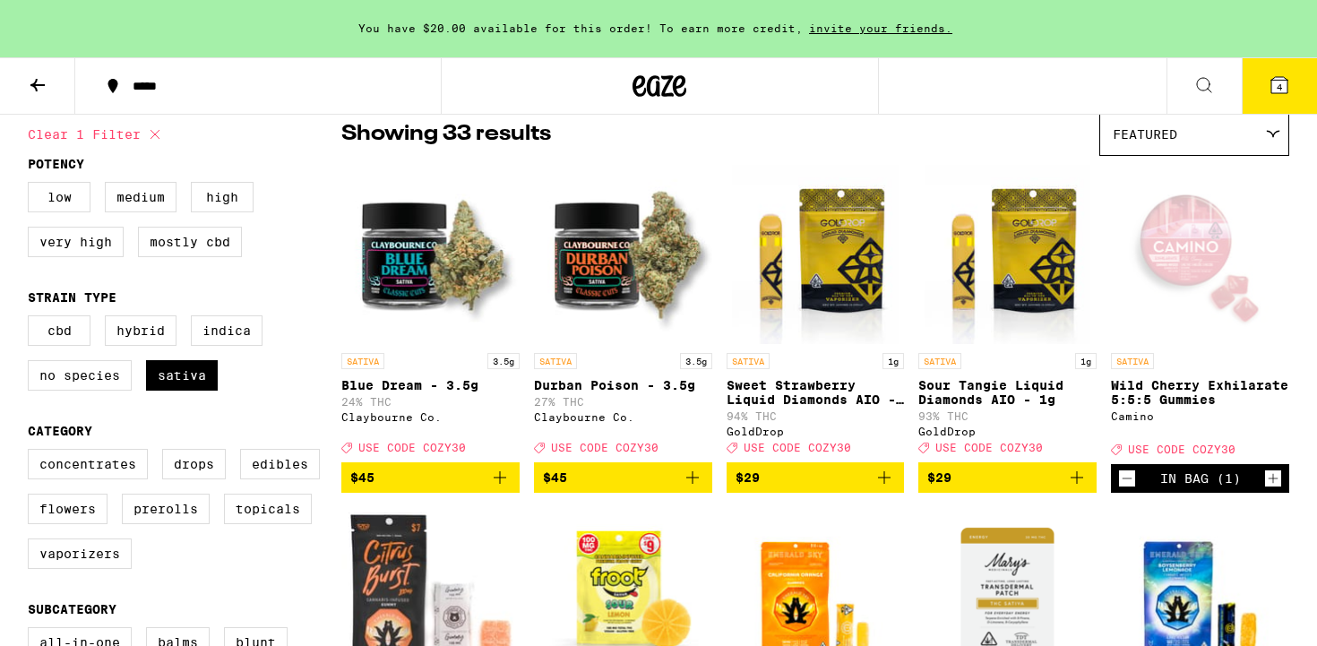
scroll to position [141, 0]
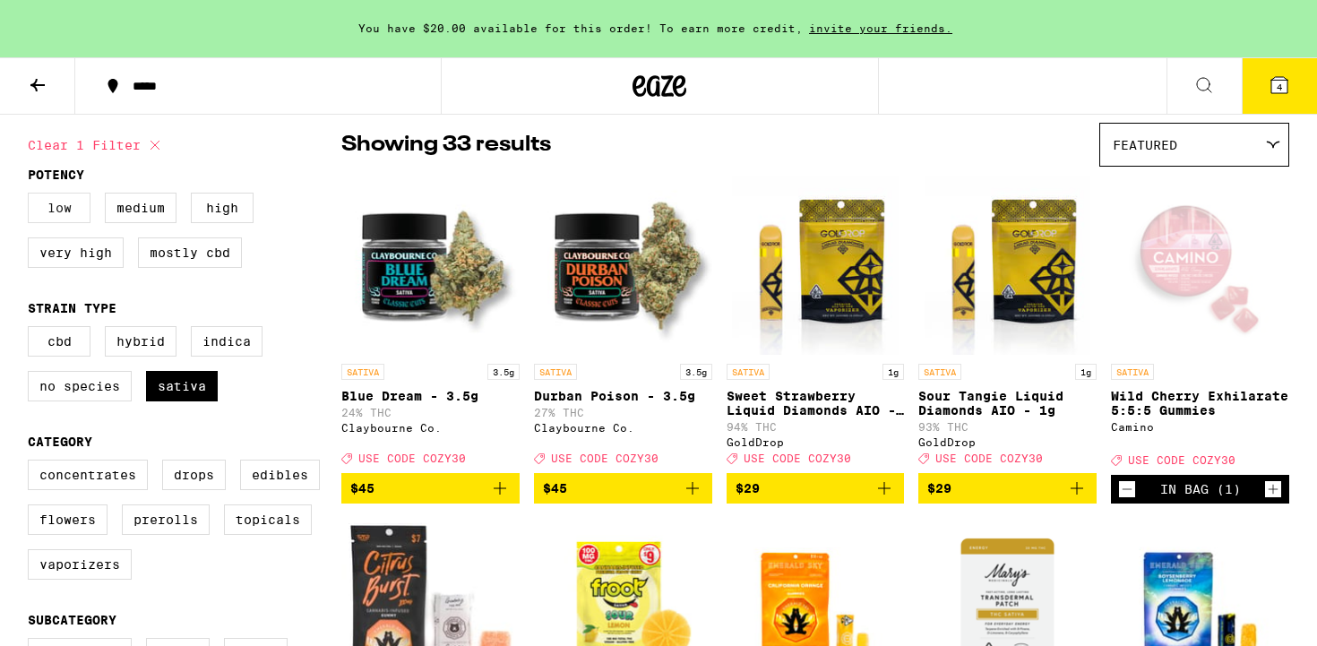
click at [65, 212] on label "Low" at bounding box center [59, 208] width 63 height 30
click at [32, 196] on input "Low" at bounding box center [31, 195] width 1 height 1
checkbox input "true"
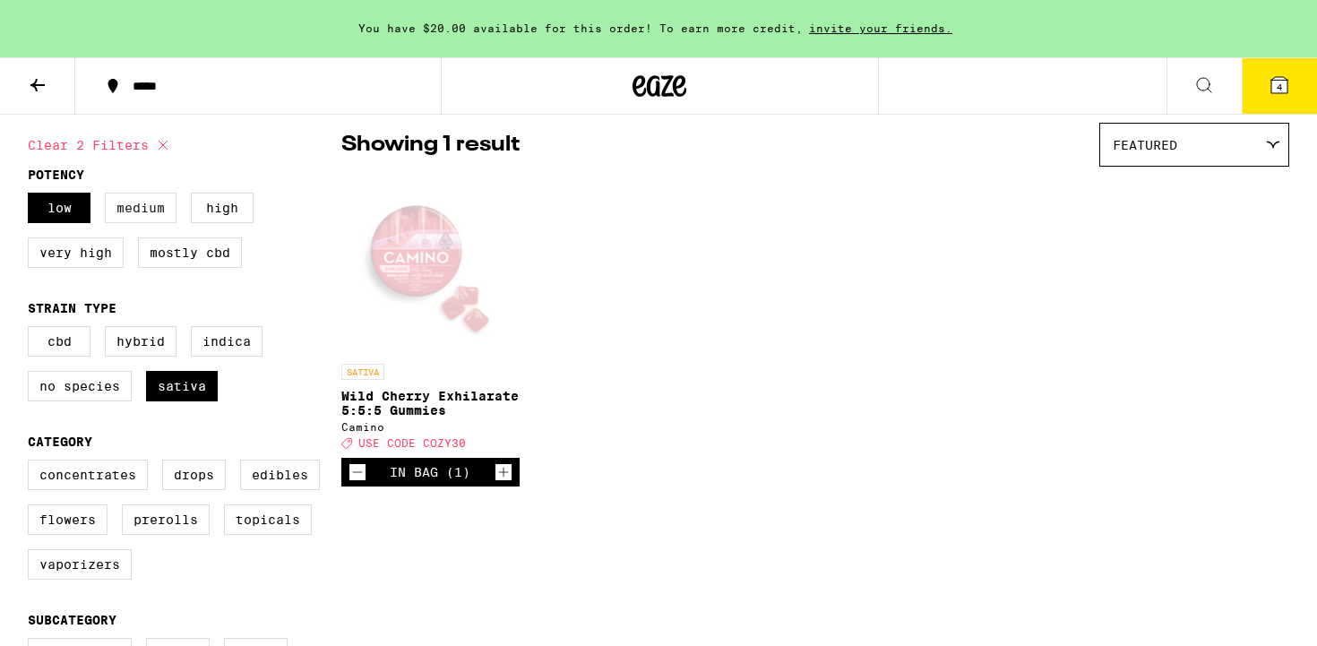
click at [134, 215] on label "Medium" at bounding box center [141, 208] width 72 height 30
click at [32, 196] on input "Medium" at bounding box center [31, 195] width 1 height 1
checkbox input "true"
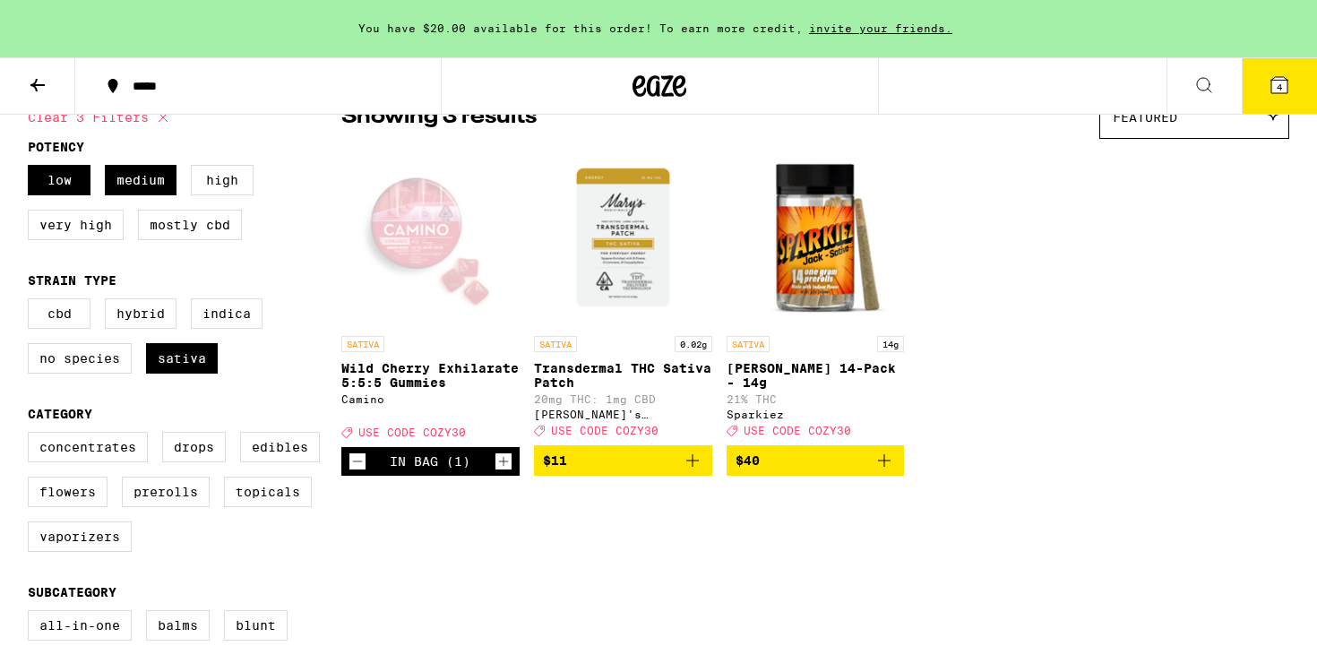
scroll to position [170, 0]
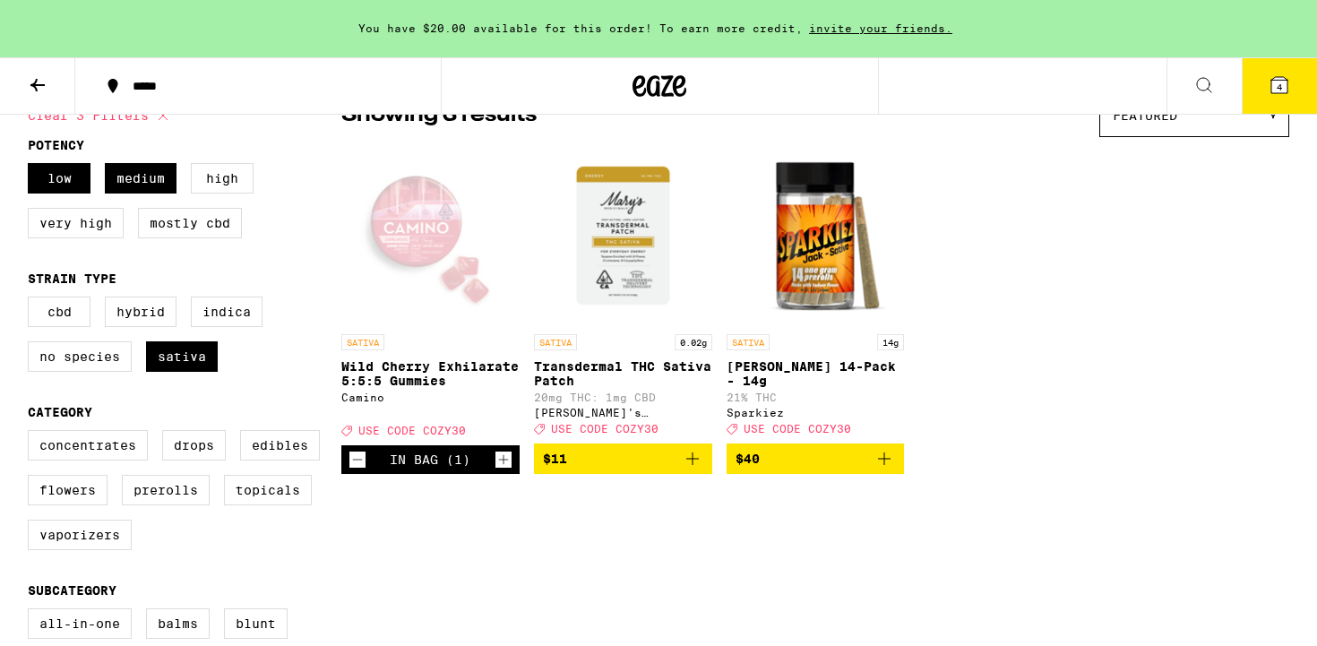
click at [842, 227] on img "Open page for Jack 14-Pack - 14g from Sparkiez" at bounding box center [815, 235] width 178 height 179
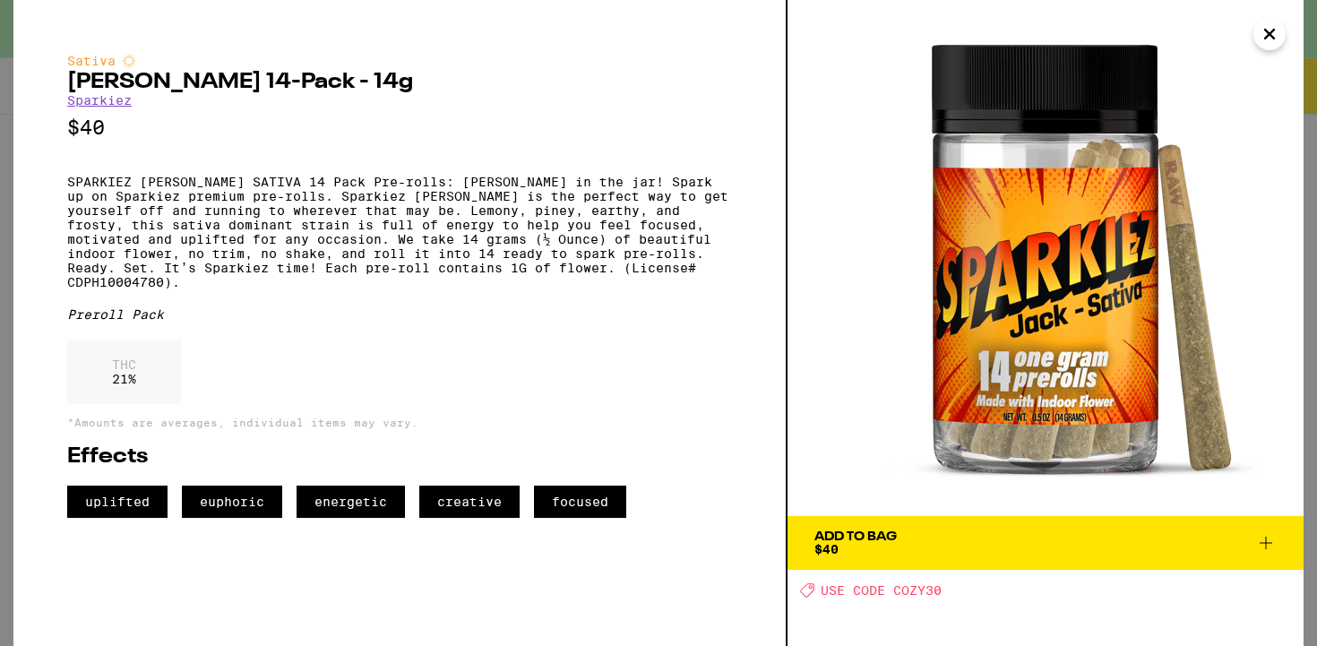
click at [1268, 25] on icon "Close" at bounding box center [1269, 34] width 21 height 27
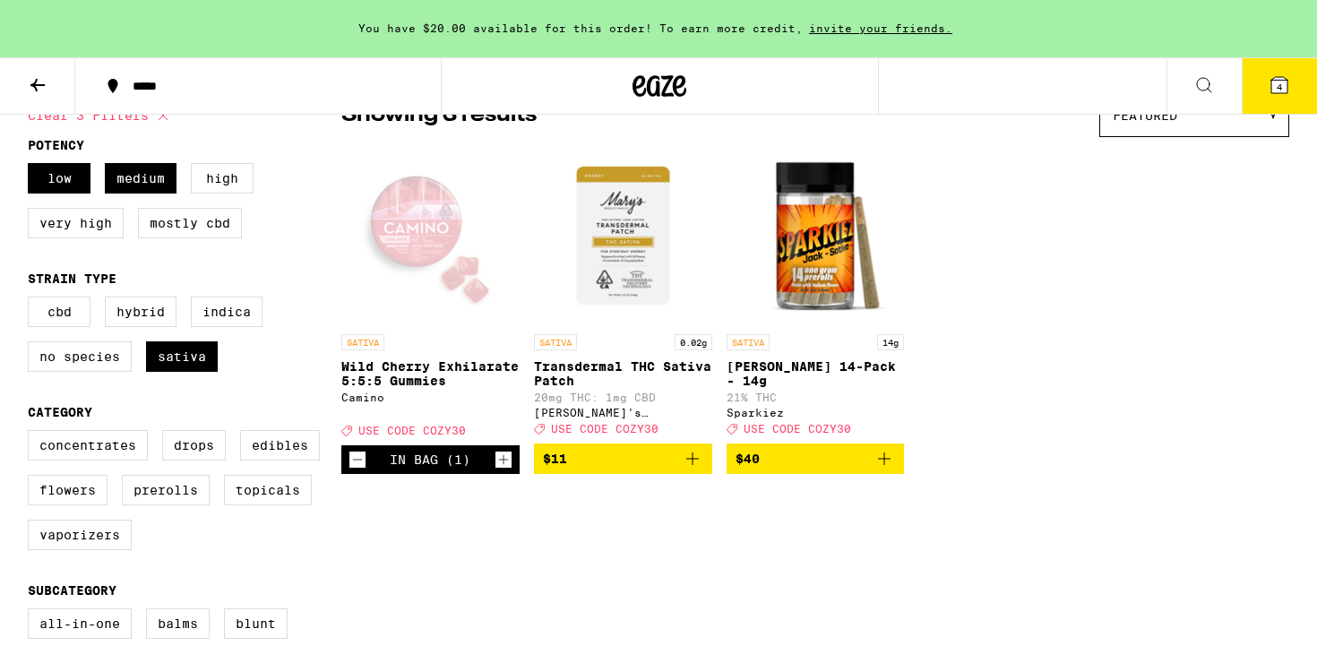
click at [1278, 82] on span "4" at bounding box center [1278, 87] width 5 height 11
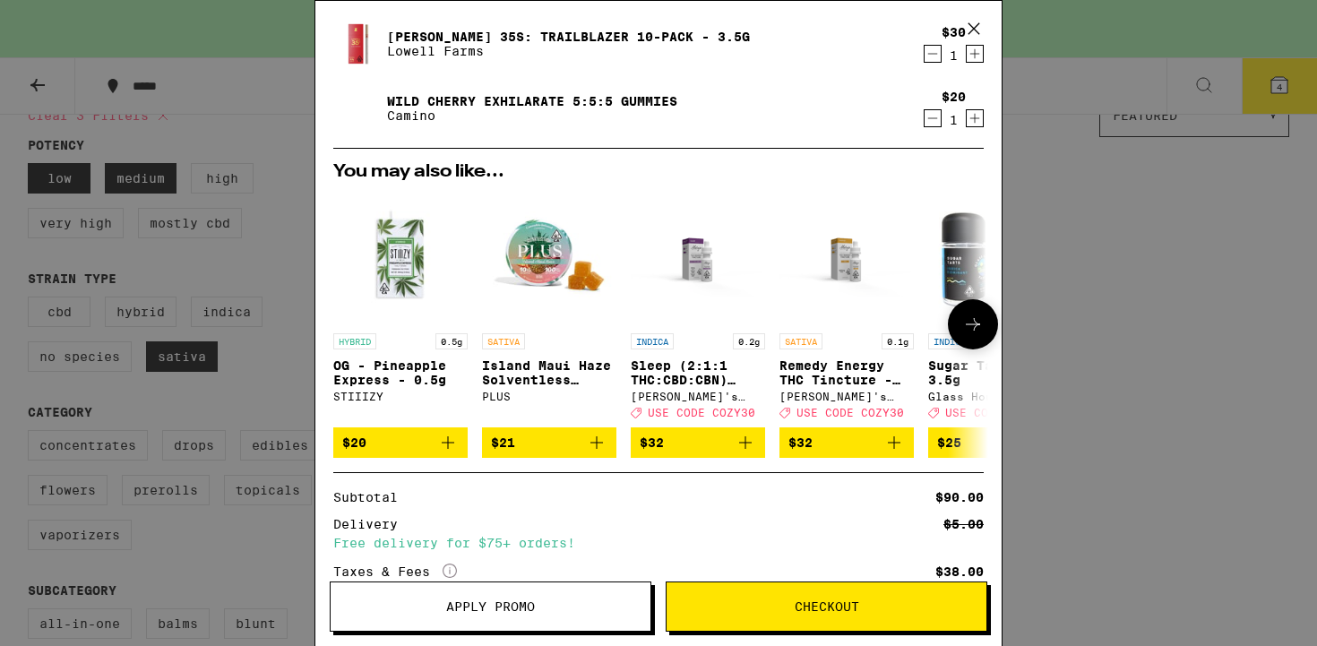
scroll to position [398, 0]
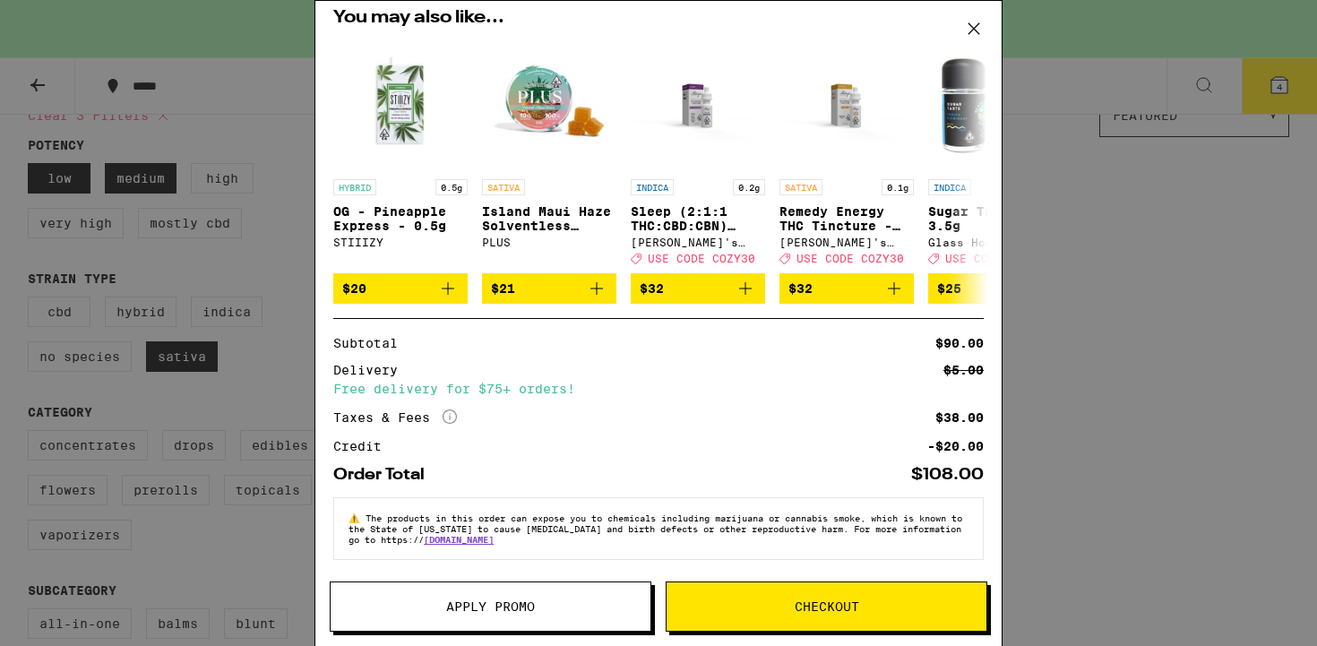
click at [462, 611] on span "Apply Promo" at bounding box center [490, 606] width 89 height 13
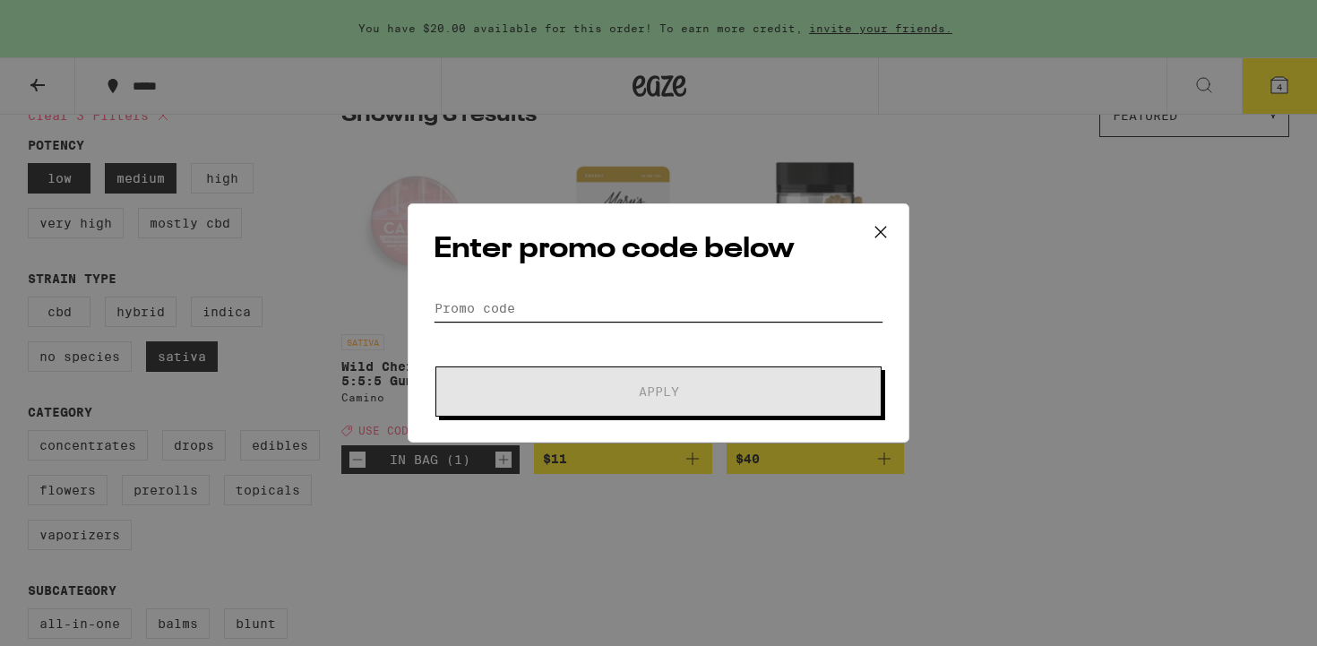
click at [528, 296] on input "Promo Code" at bounding box center [659, 308] width 450 height 27
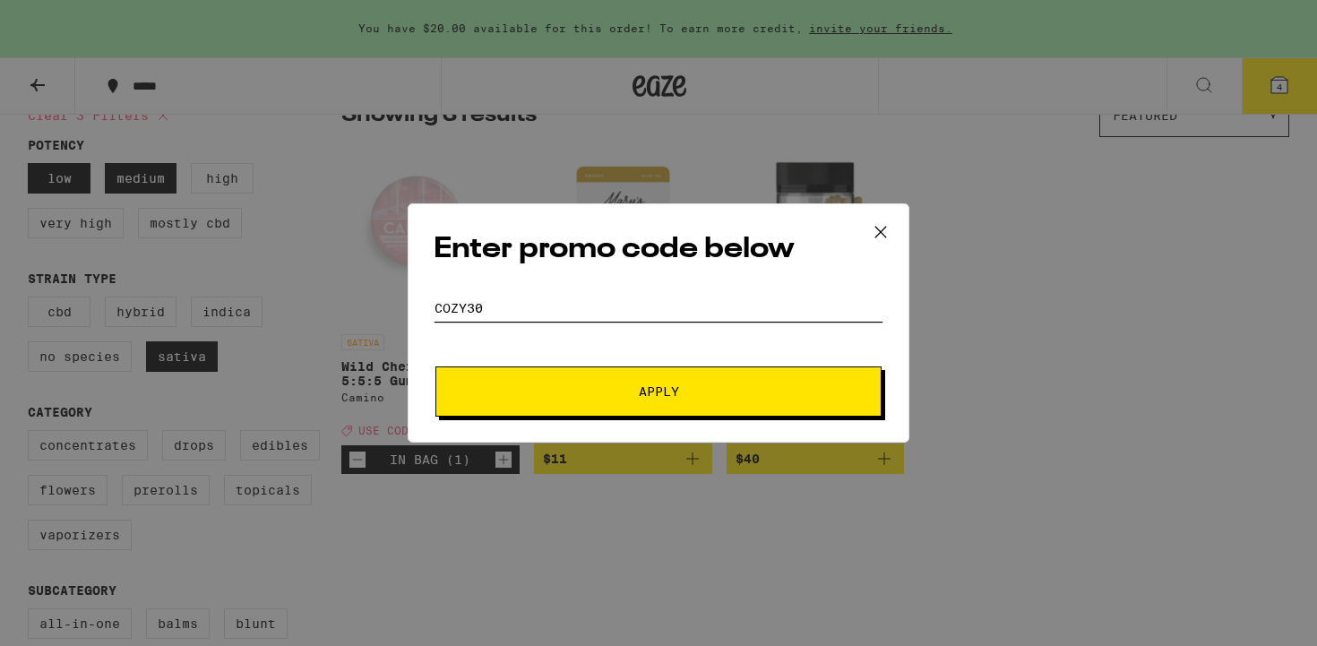
type input "cozy30"
click at [579, 398] on button "Apply" at bounding box center [658, 391] width 446 height 50
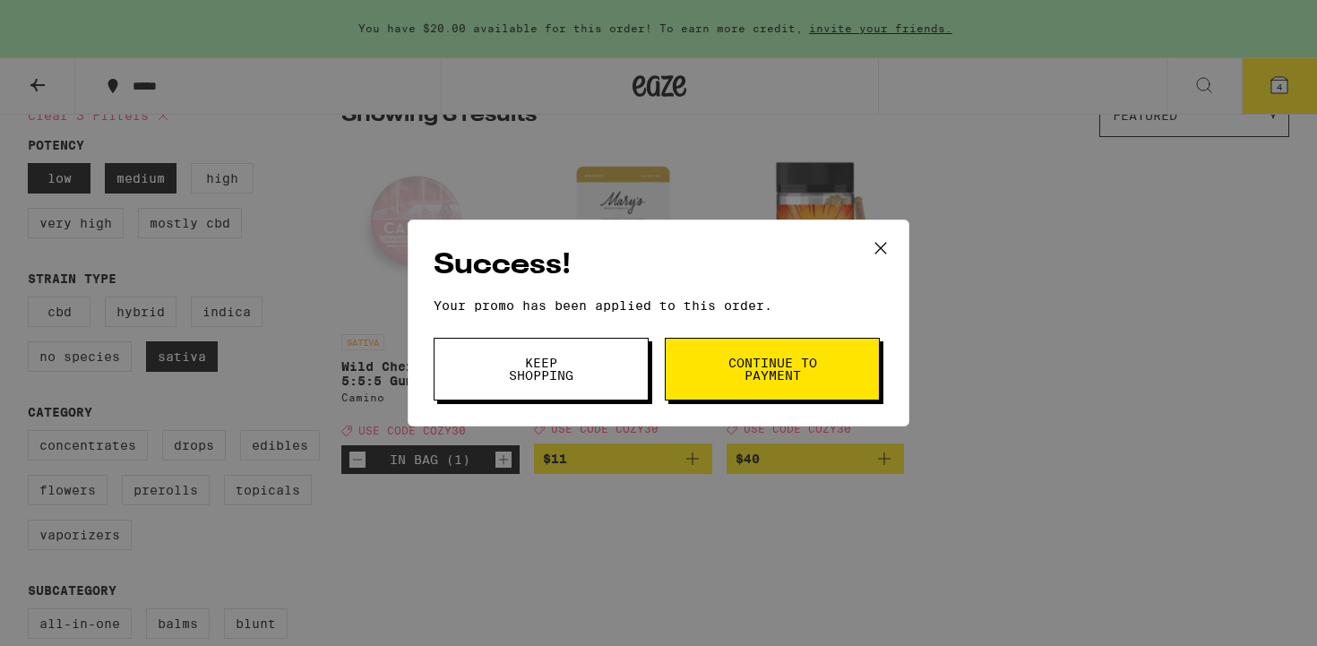
click at [546, 359] on span "Keep Shopping" at bounding box center [540, 369] width 91 height 25
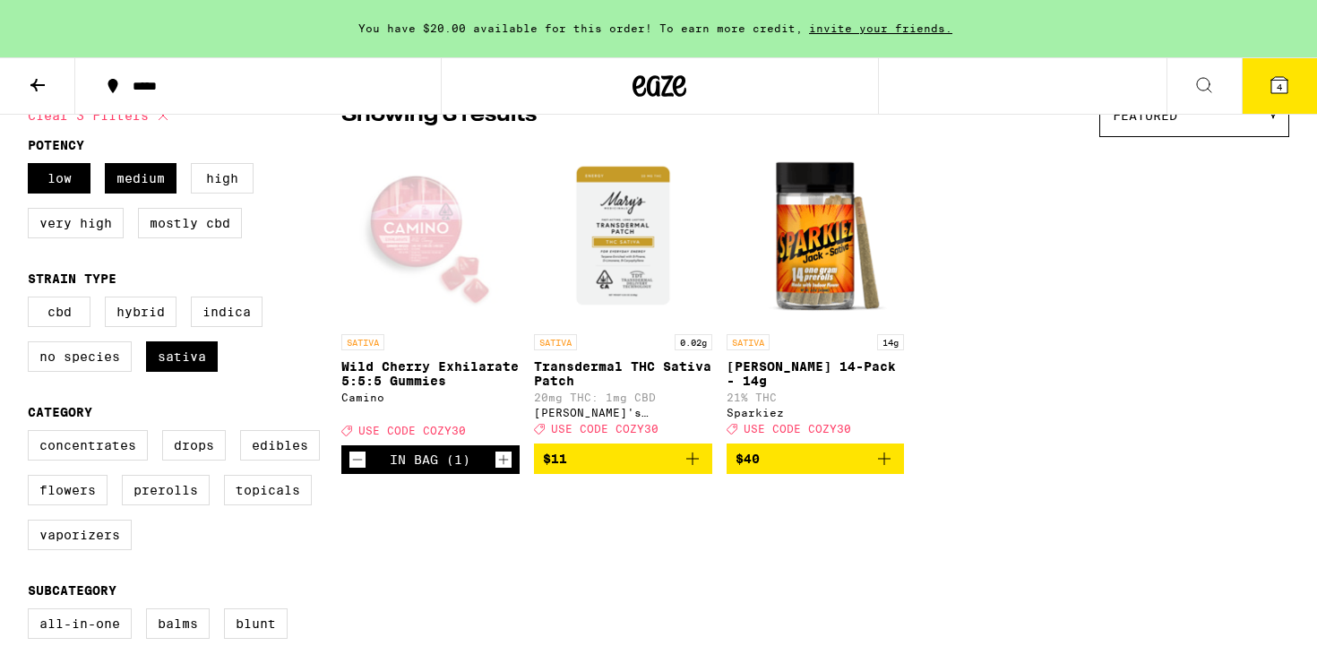
click at [1278, 87] on span "4" at bounding box center [1278, 87] width 5 height 11
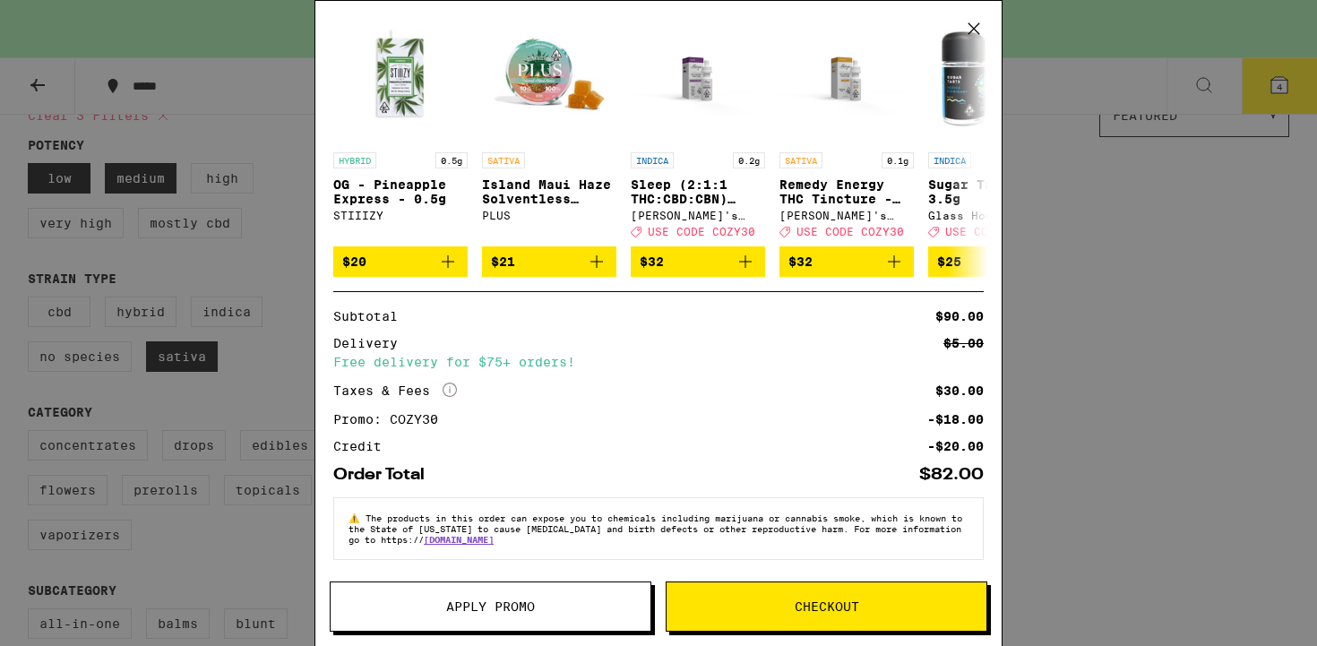
scroll to position [424, 0]
click at [799, 614] on button "Checkout" at bounding box center [827, 606] width 322 height 50
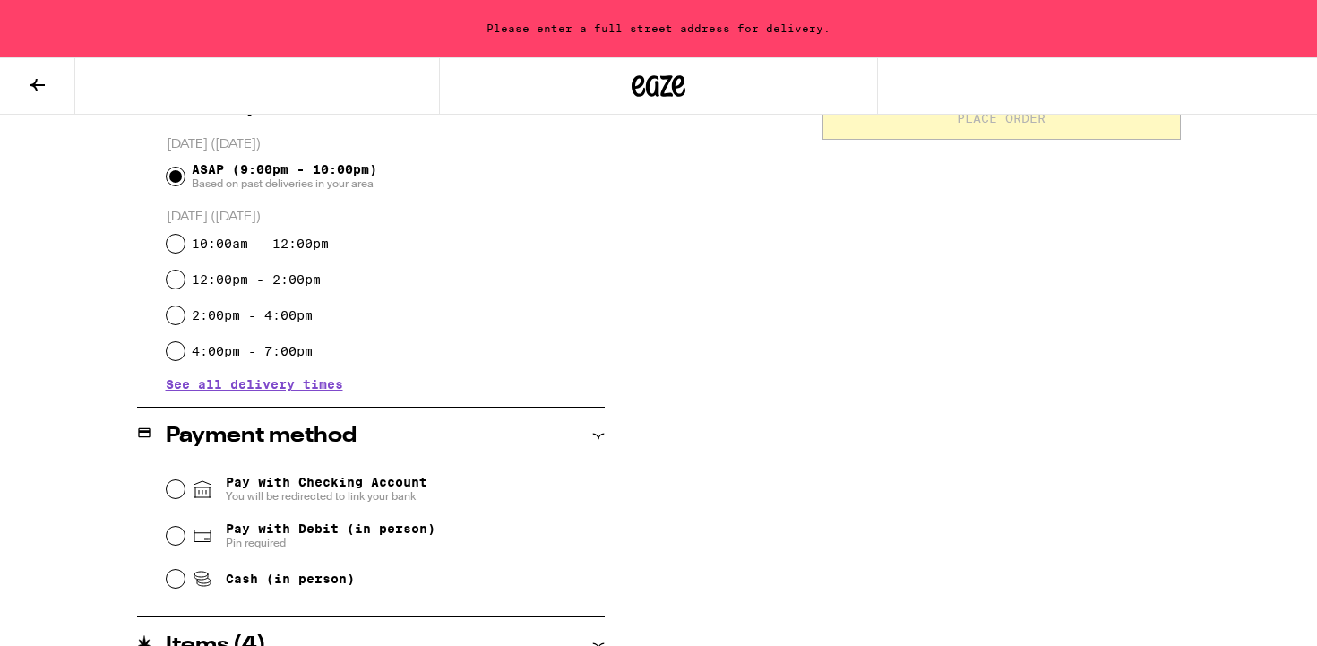
scroll to position [486, 0]
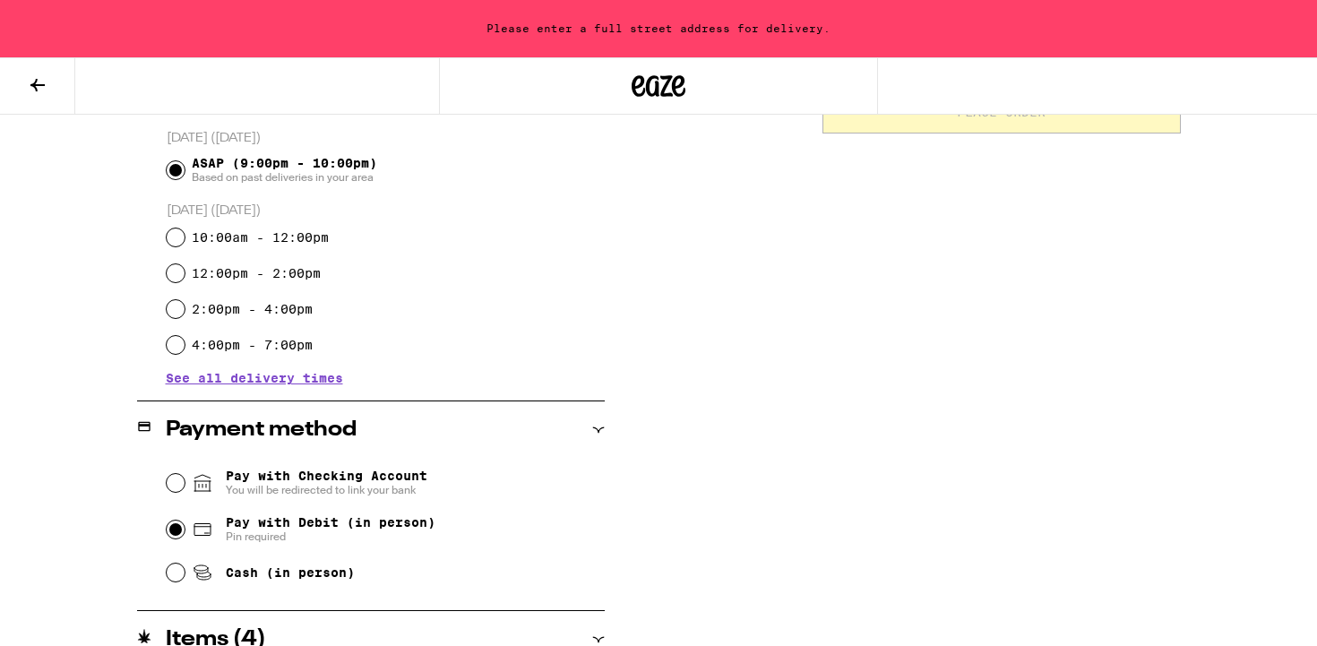
click at [171, 535] on input "Pay with Debit (in person) Pin required" at bounding box center [176, 529] width 18 height 18
radio input "true"
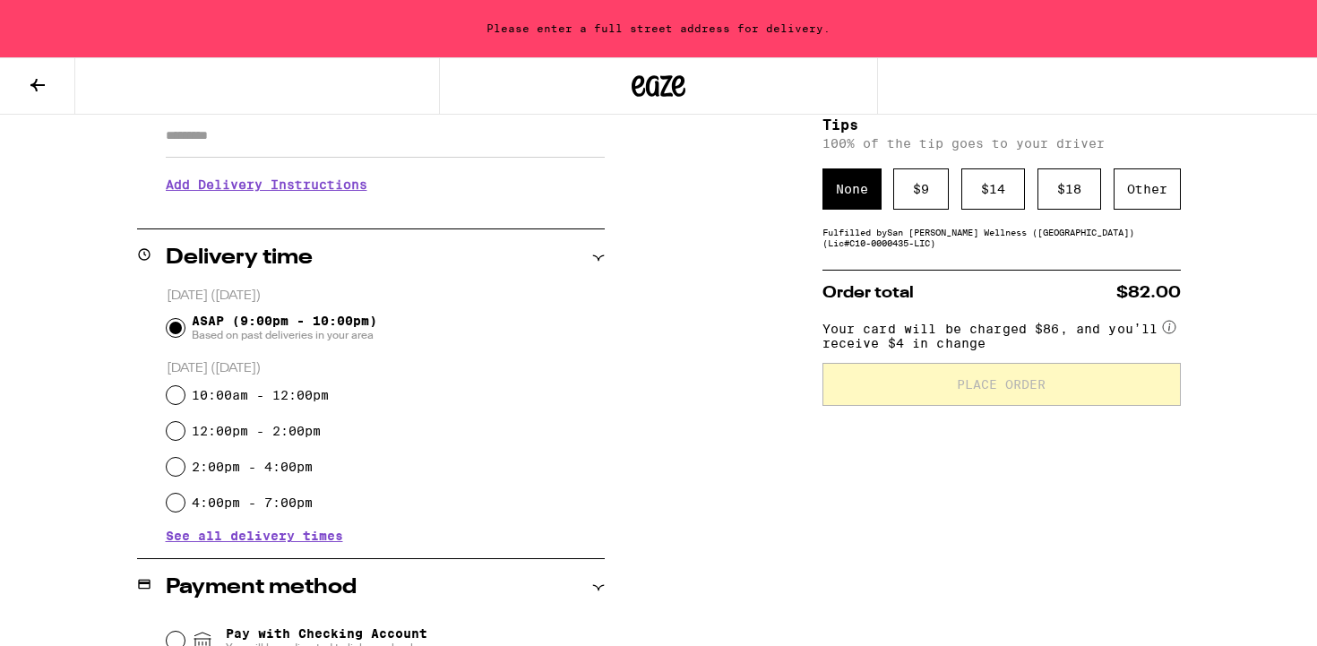
scroll to position [334, 0]
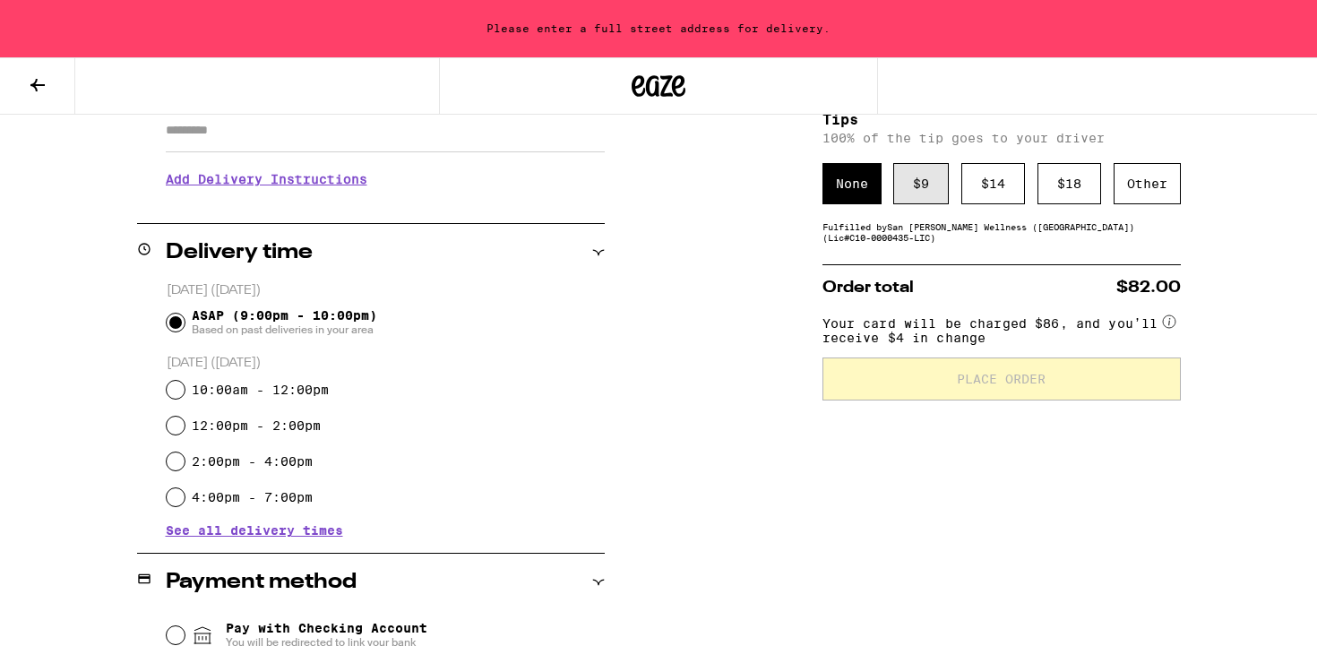
click at [935, 203] on div "$ 9" at bounding box center [921, 183] width 56 height 41
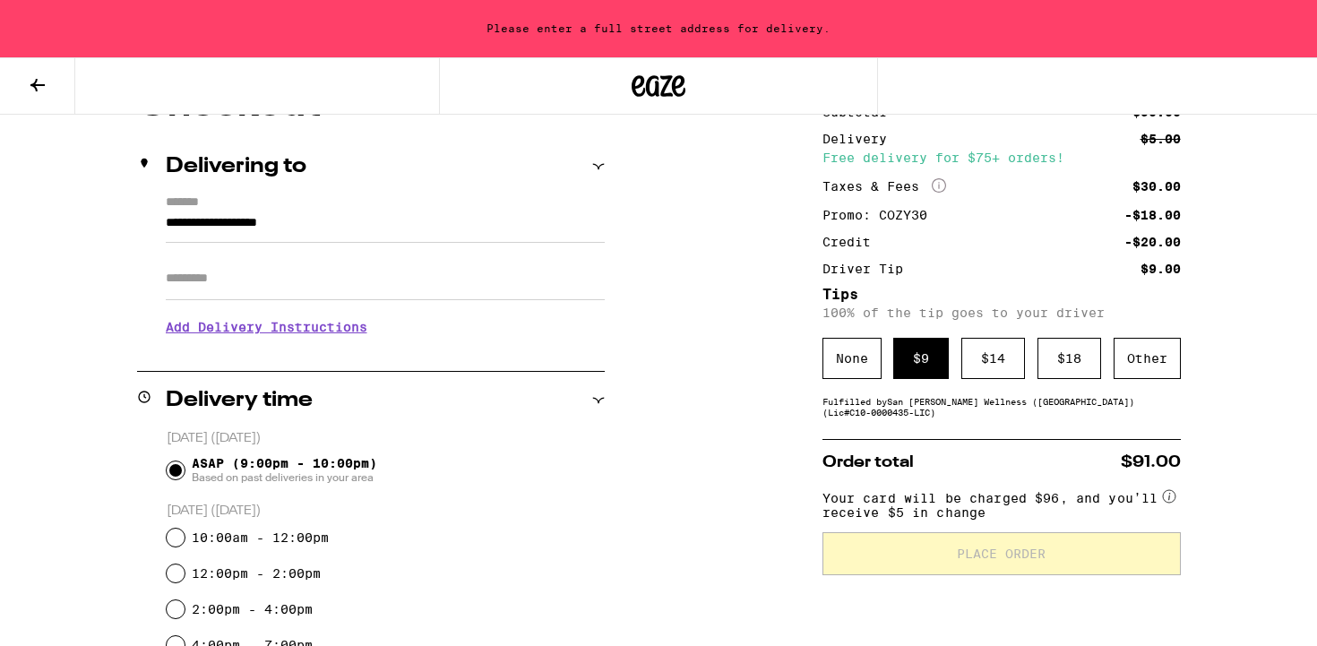
scroll to position [195, 0]
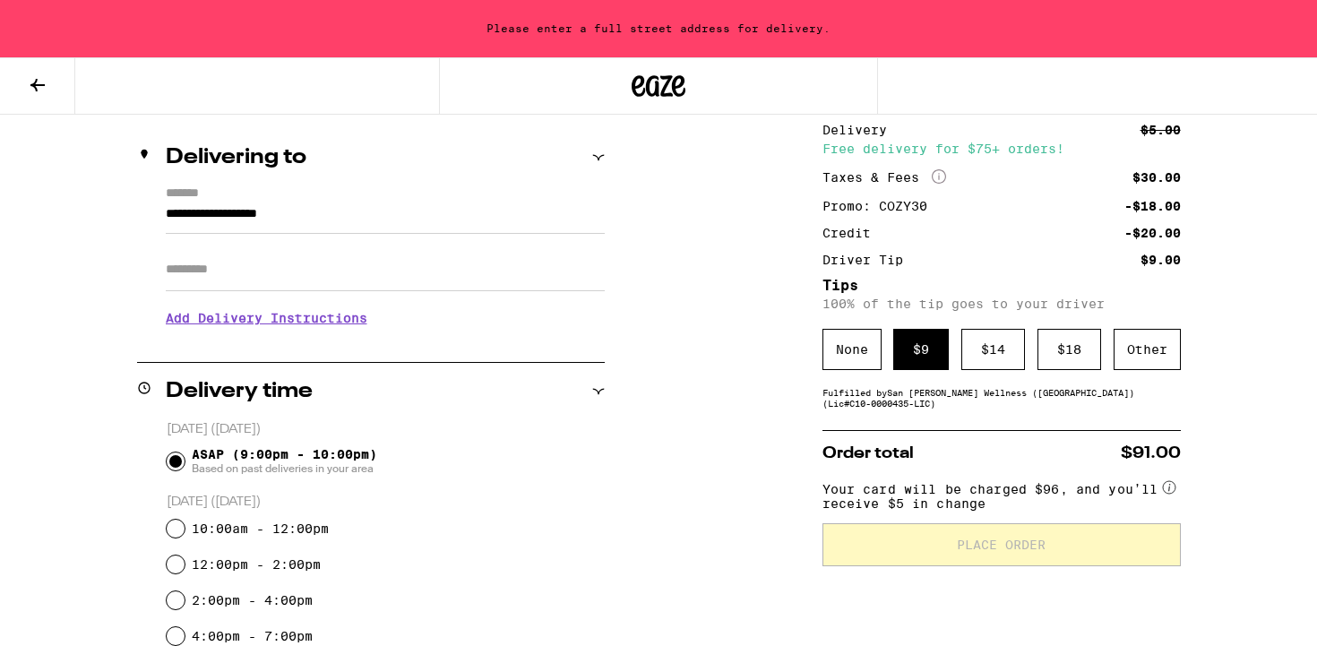
click at [301, 269] on input "Apt/Suite" at bounding box center [385, 269] width 439 height 43
drag, startPoint x: 353, startPoint y: 224, endPoint x: 100, endPoint y: 193, distance: 254.4
click at [100, 193] on div "**********" at bounding box center [658, 648] width 1290 height 1139
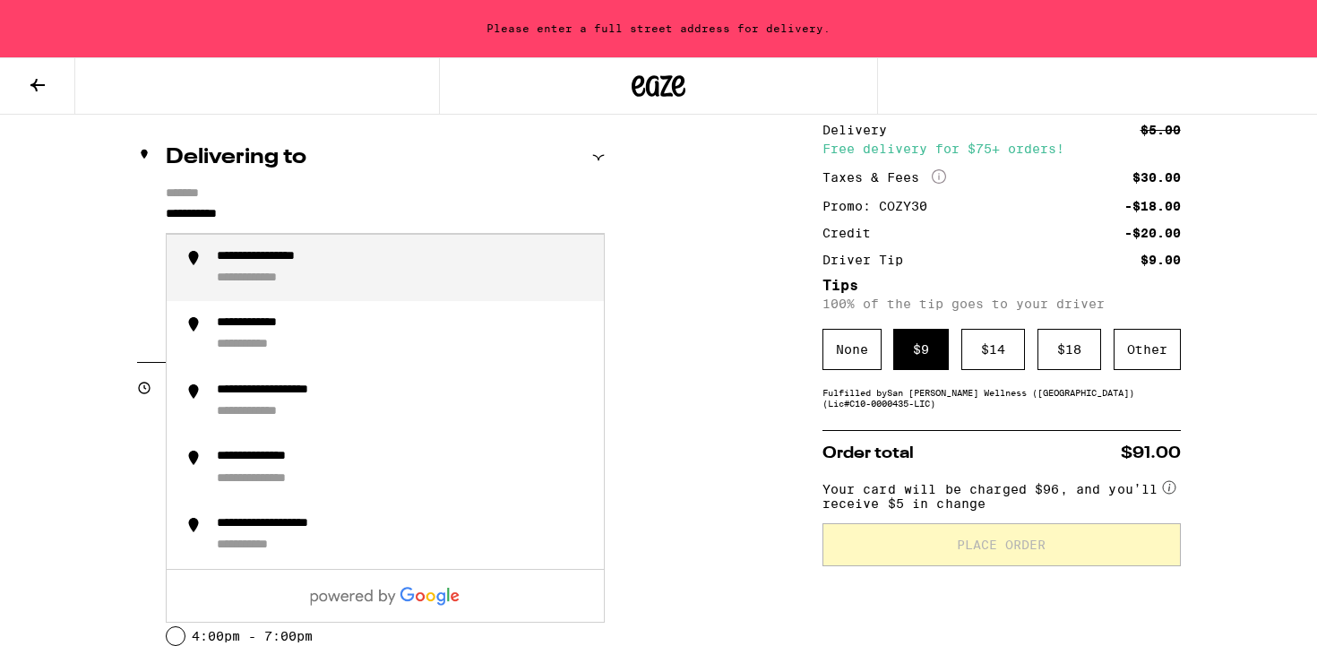
click at [246, 269] on div "**********" at bounding box center [403, 268] width 373 height 39
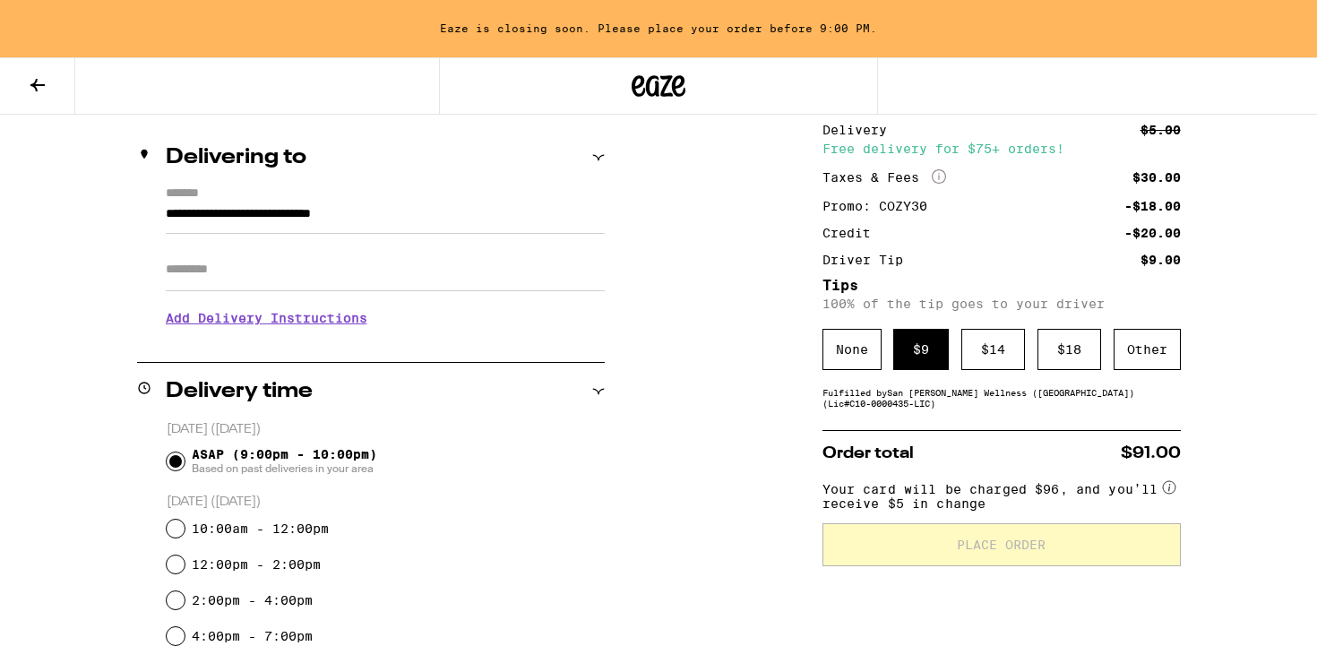
type input "**********"
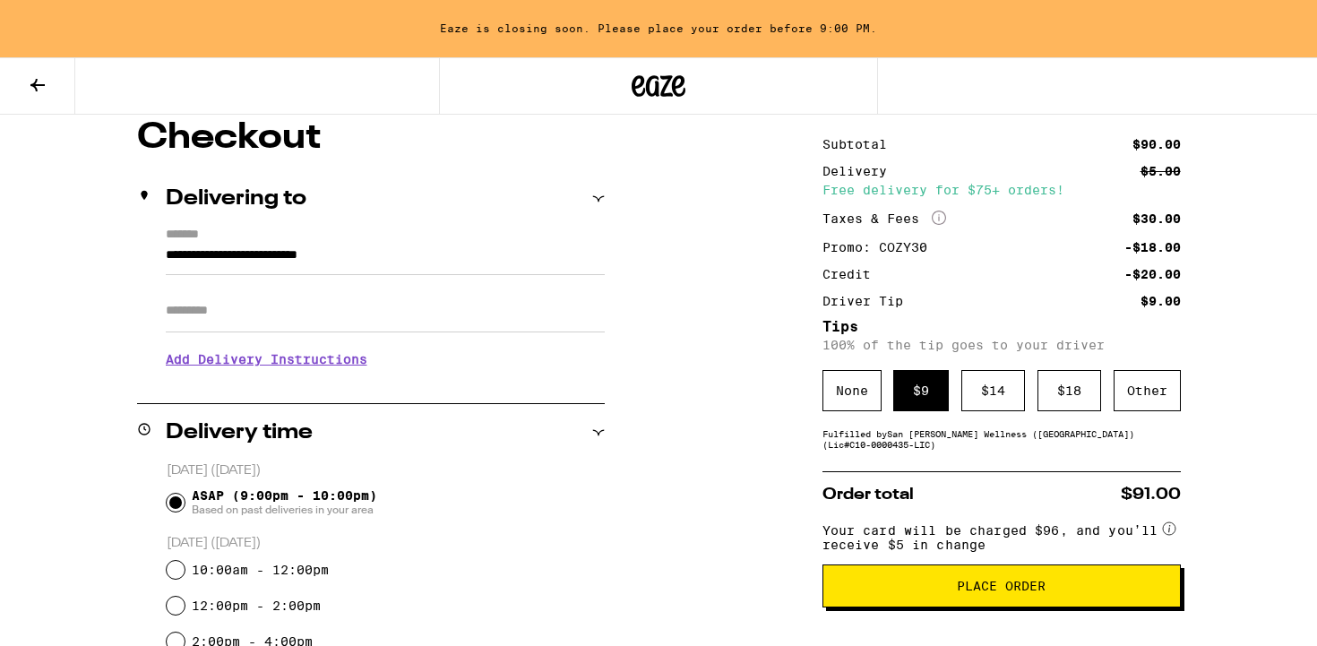
scroll to position [165, 0]
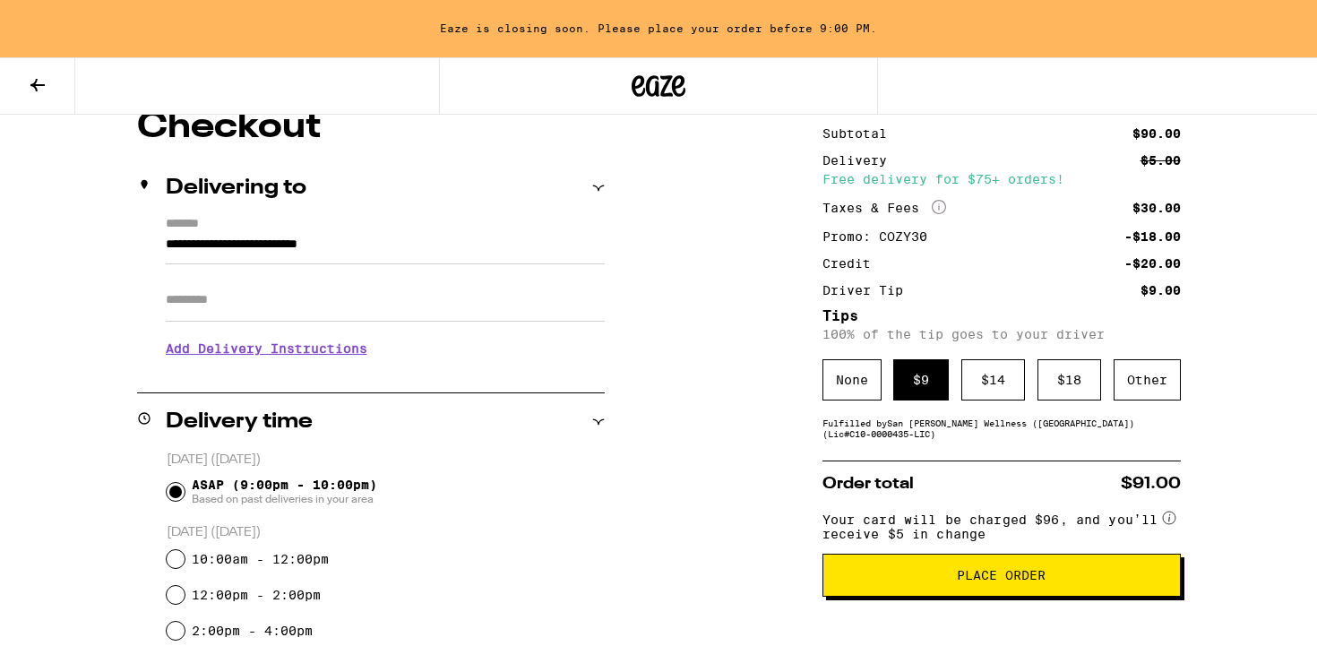
click at [963, 581] on span "Place Order" at bounding box center [1001, 575] width 89 height 13
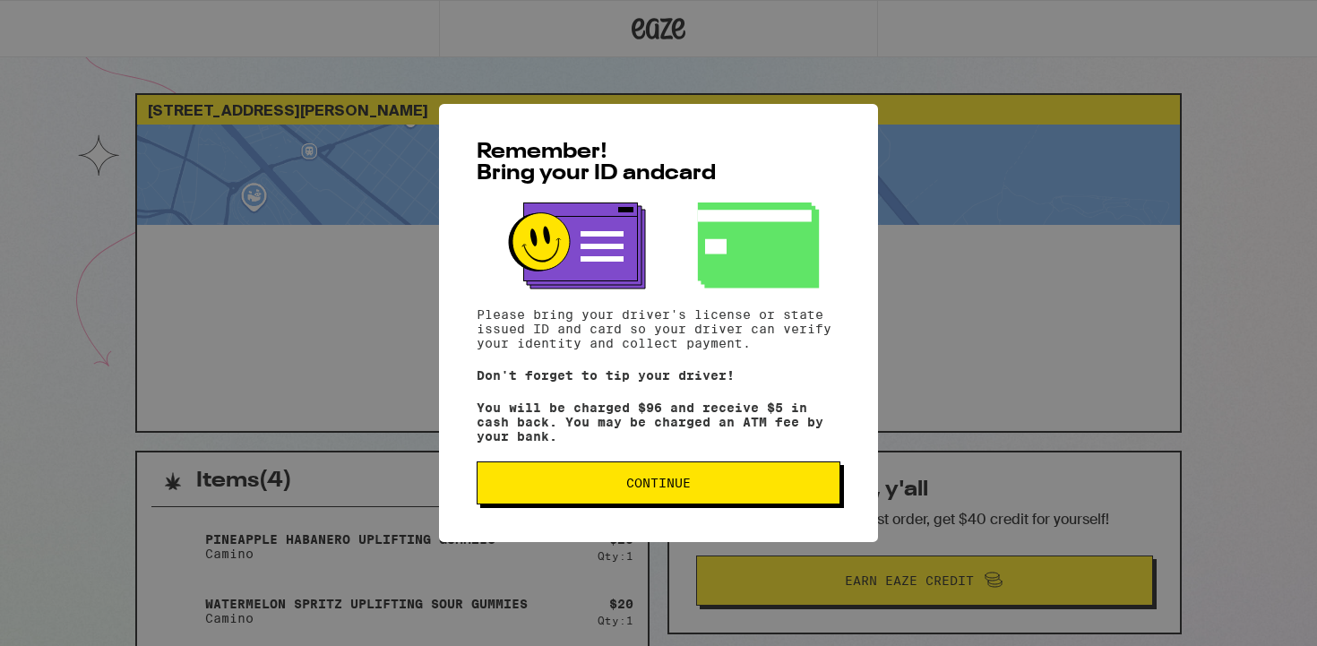
click at [651, 489] on span "Continue" at bounding box center [658, 483] width 64 height 13
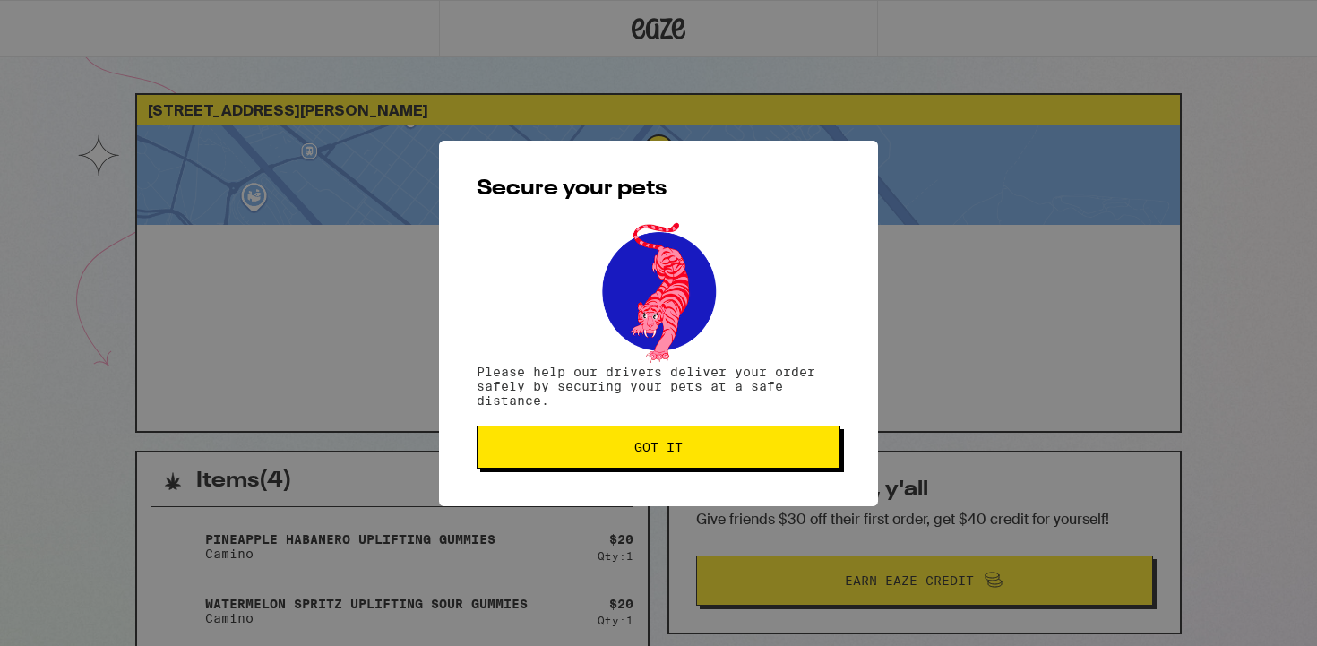
click at [659, 452] on span "Got it" at bounding box center [658, 447] width 48 height 13
